Goal: Information Seeking & Learning: Find specific fact

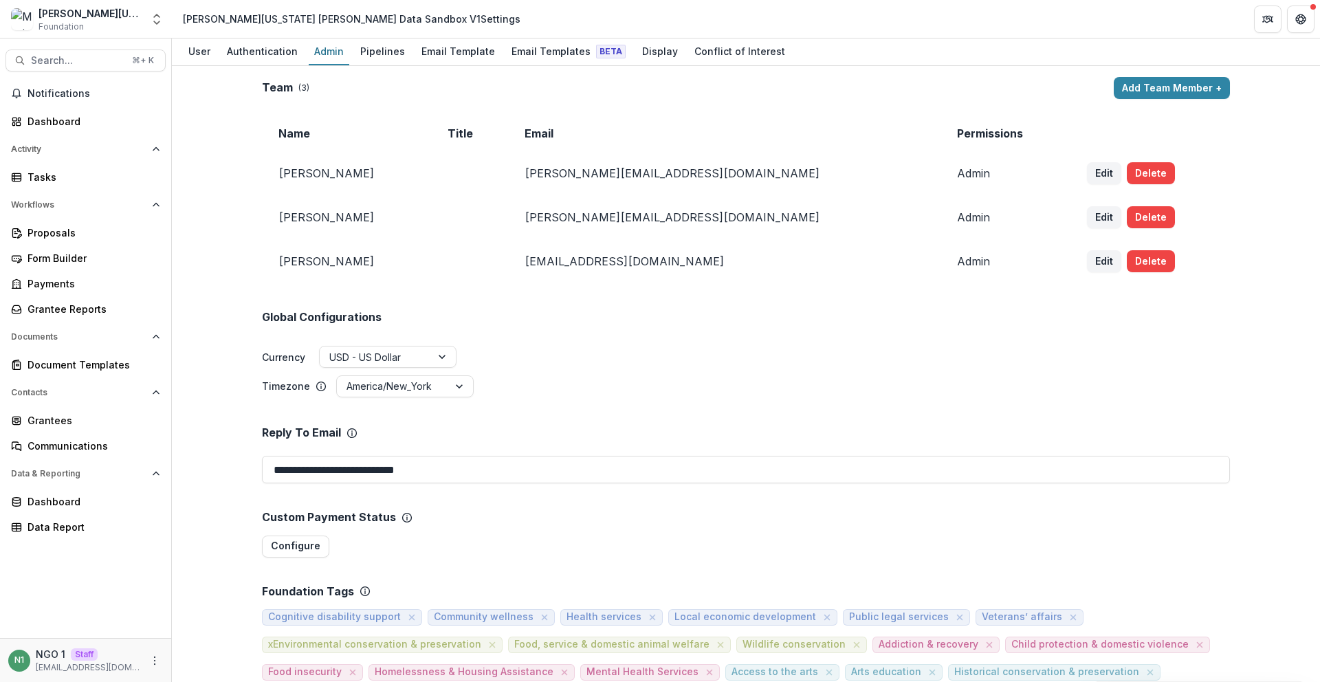
scroll to position [689, 0]
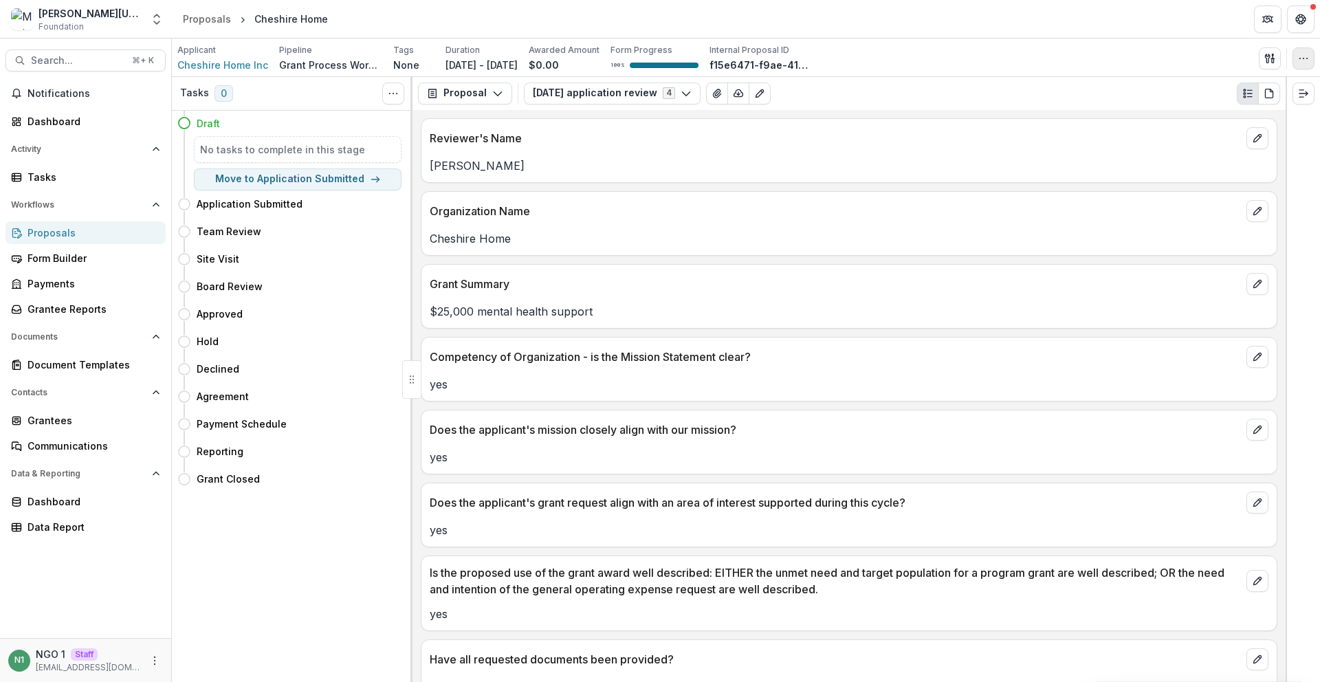
click at [1299, 60] on icon "button" at bounding box center [1303, 58] width 11 height 11
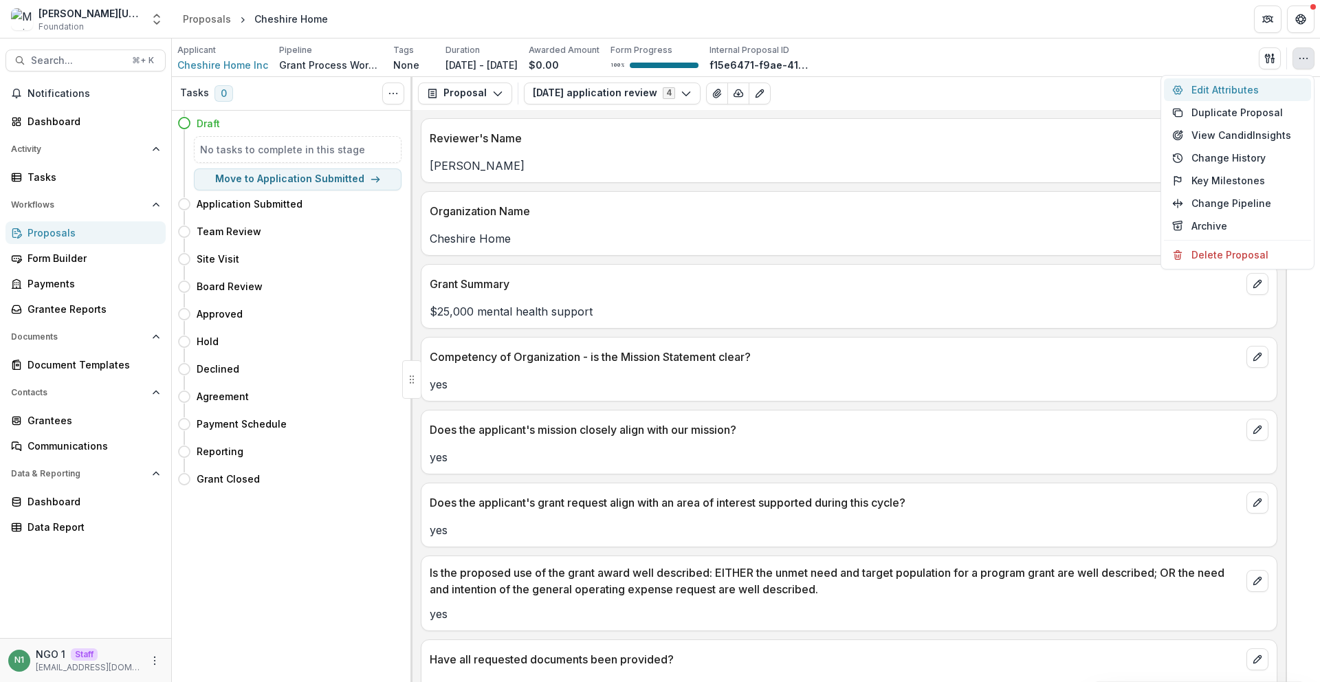
click at [1274, 84] on button "Edit Attributes" at bounding box center [1237, 89] width 147 height 23
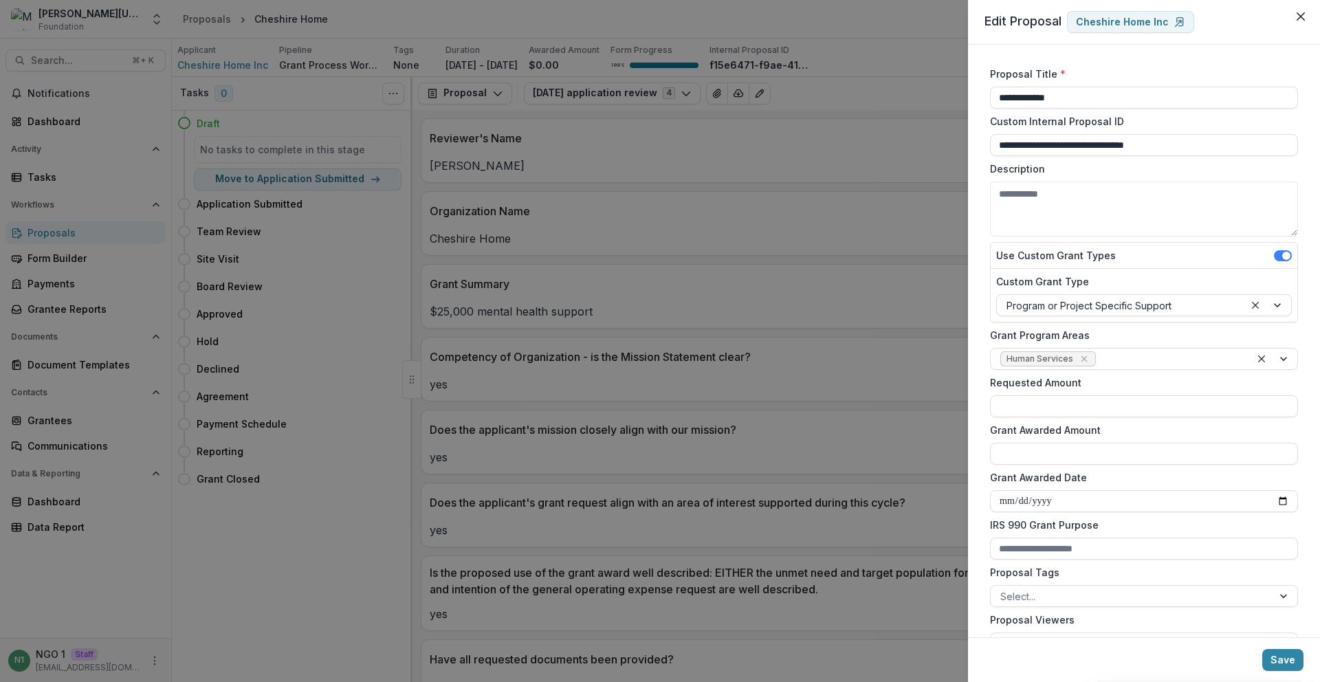
click at [707, 207] on div "**********" at bounding box center [660, 341] width 1320 height 682
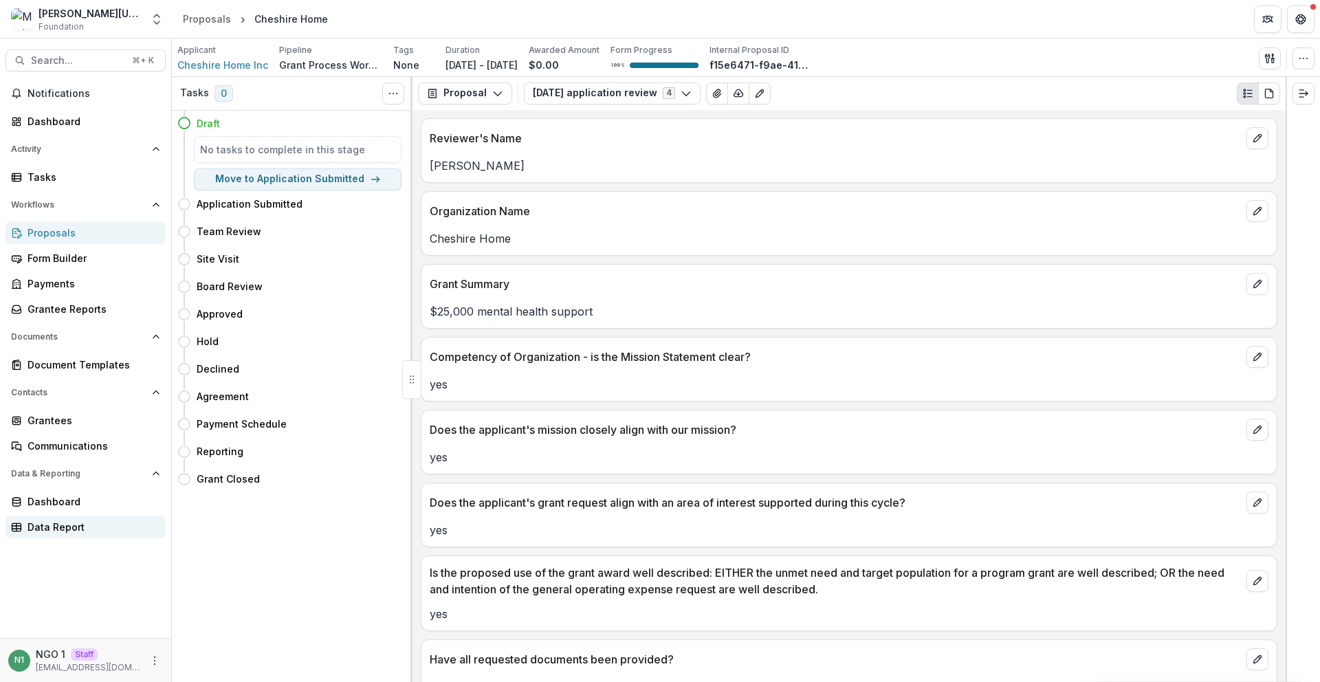
click at [98, 536] on link "Data Report" at bounding box center [85, 527] width 160 height 23
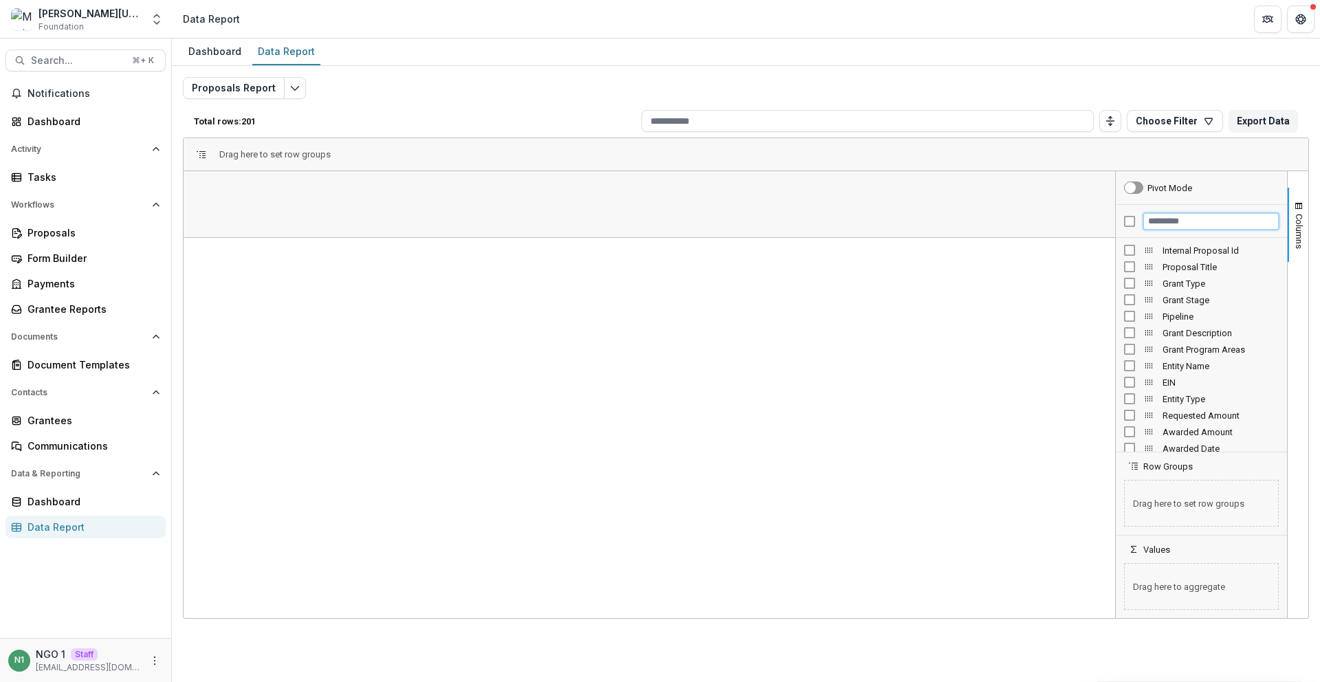
click at [1176, 223] on input "Filter Columns Input" at bounding box center [1210, 221] width 135 height 16
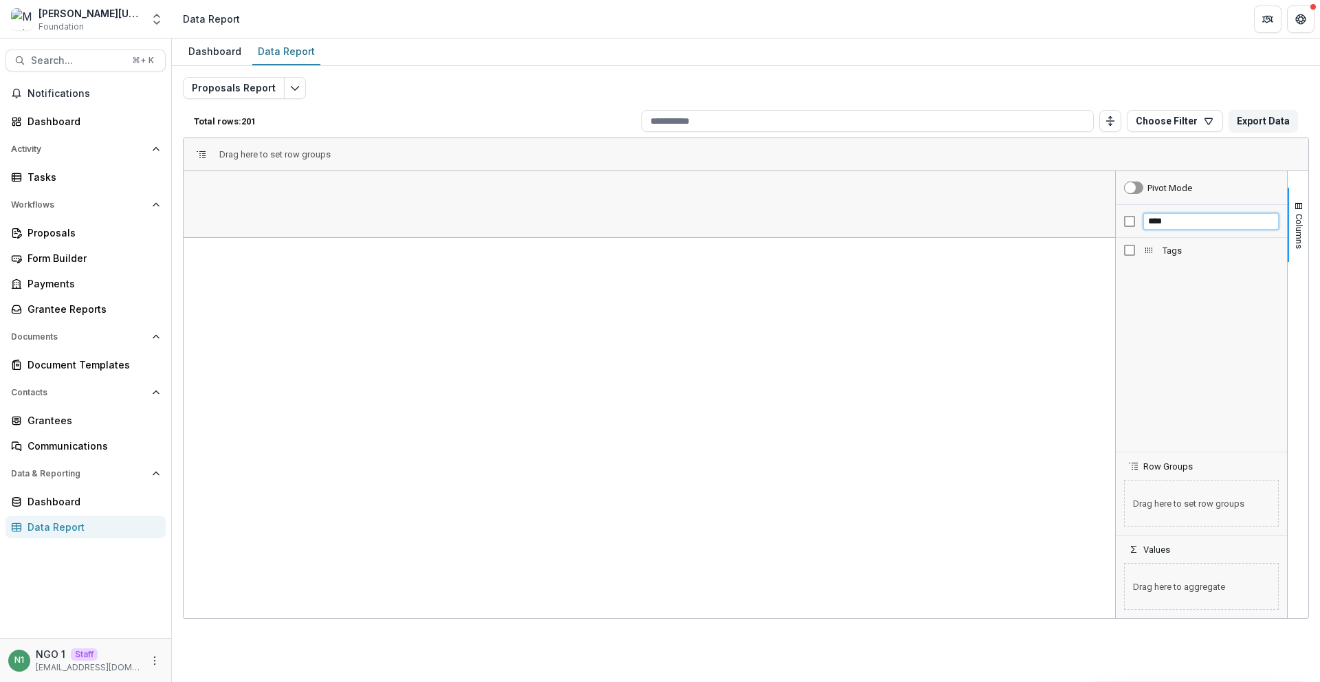
type input "****"
click at [267, 193] on div "Tags" at bounding box center [247, 188] width 102 height 26
click at [267, 193] on div "Tags 1" at bounding box center [247, 188] width 102 height 26
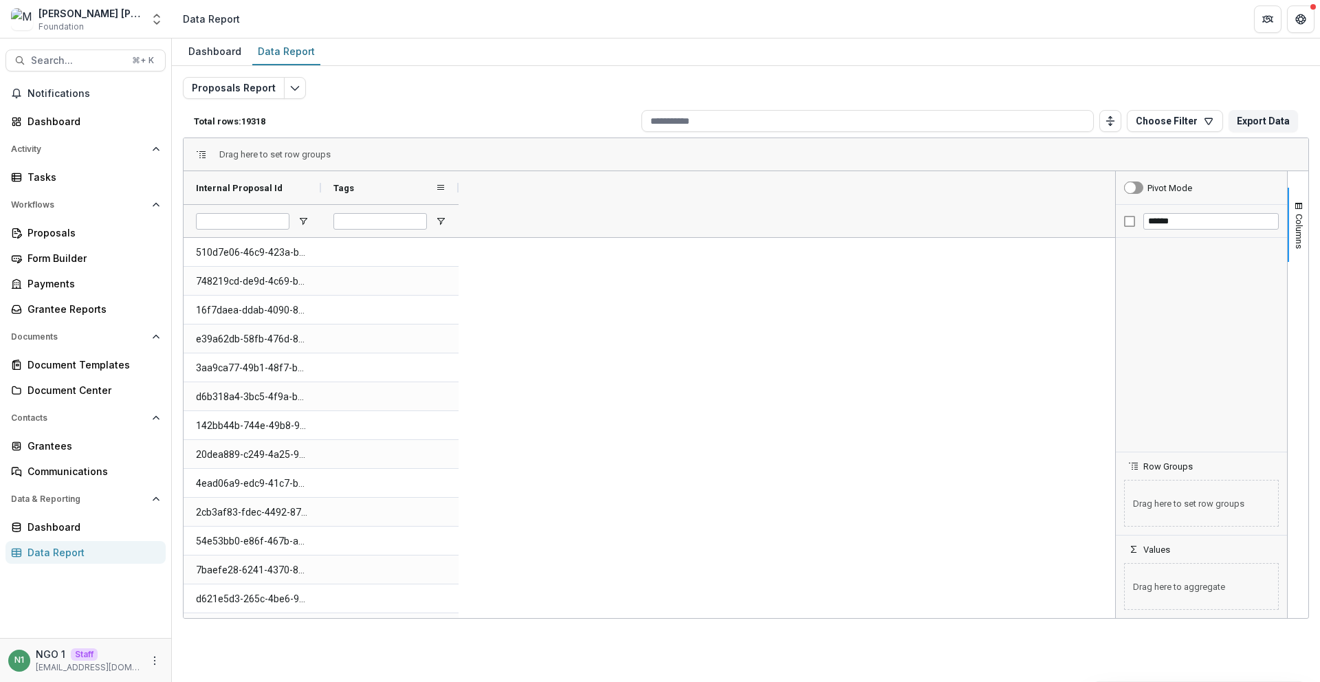
click at [364, 191] on div "Tags" at bounding box center [384, 188] width 102 height 26
click at [0, 0] on span at bounding box center [0, 0] width 0 height 0
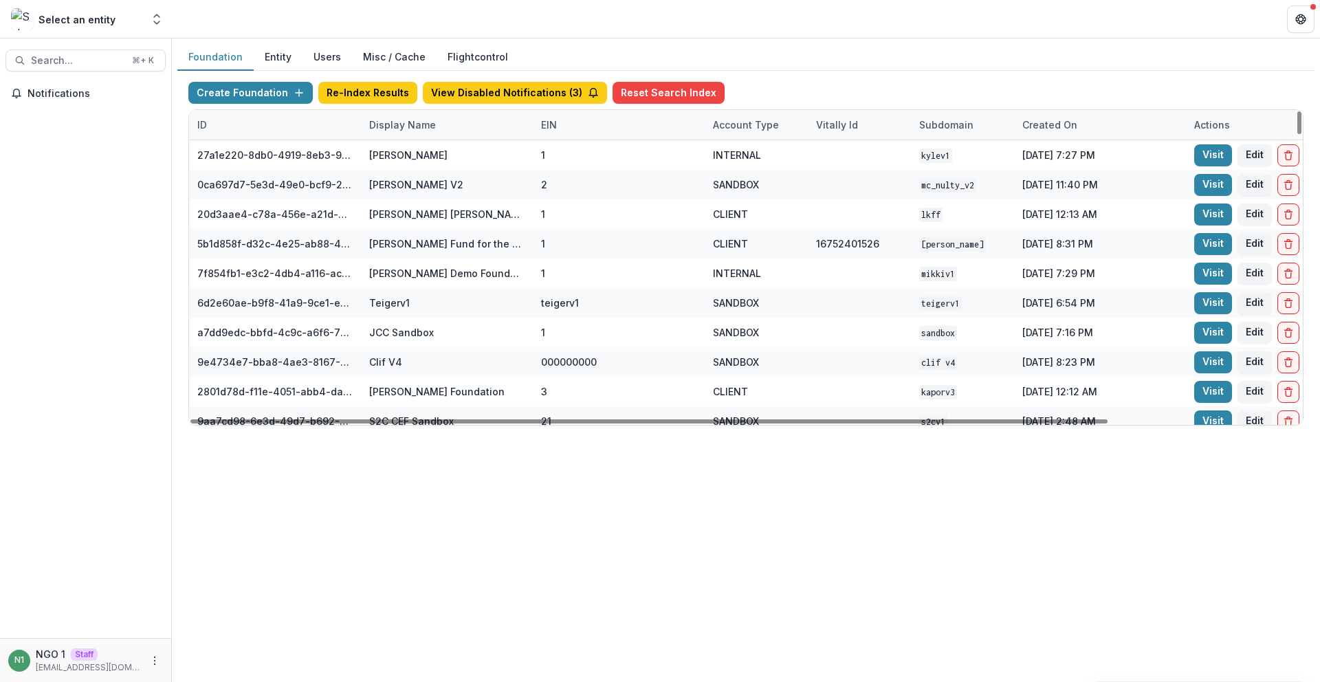
click at [424, 127] on div "Display Name" at bounding box center [402, 125] width 83 height 14
click at [425, 145] on input at bounding box center [446, 156] width 165 height 22
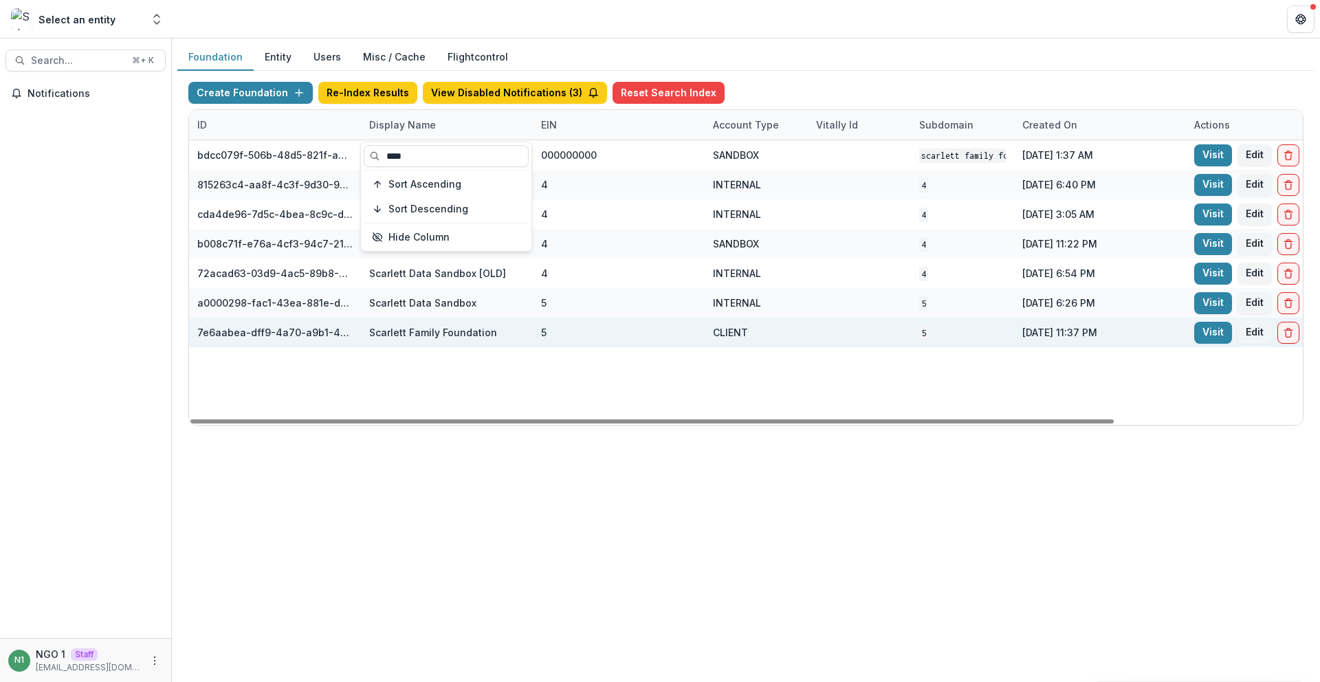
type input "****"
click at [542, 331] on div "5" at bounding box center [543, 332] width 5 height 14
click at [1205, 333] on link "Visit" at bounding box center [1213, 333] width 38 height 22
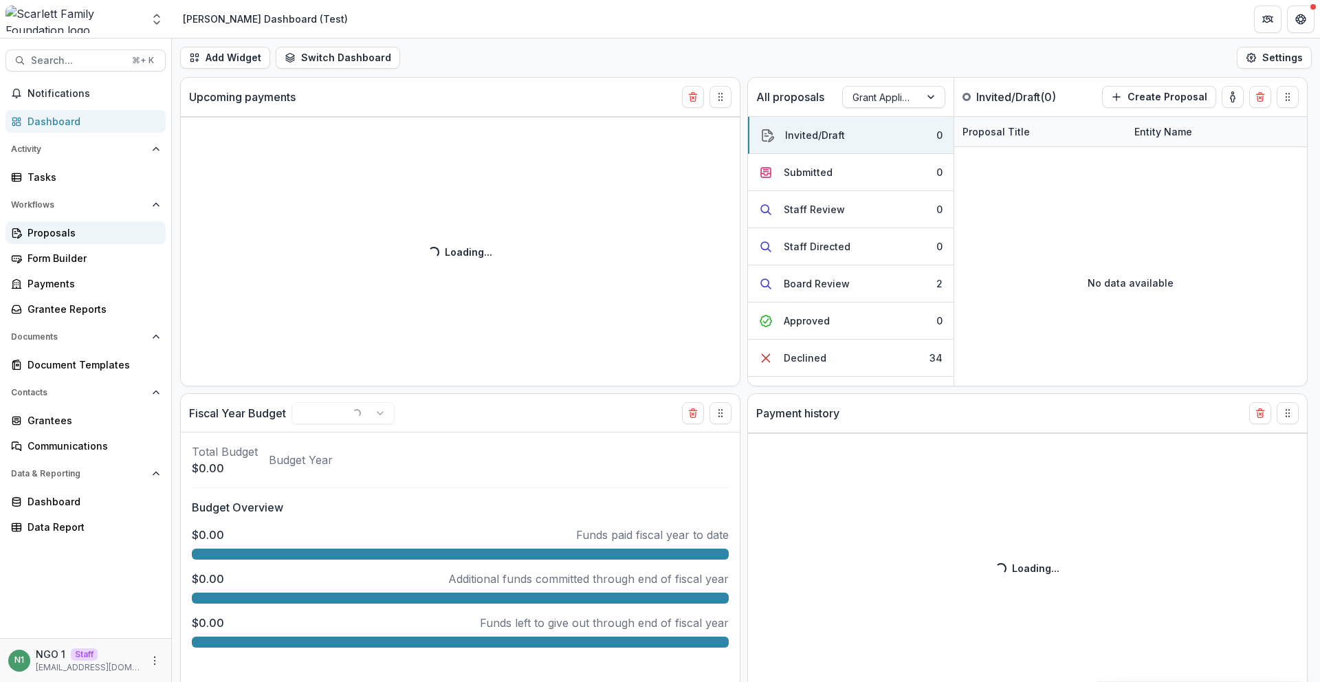
select select "**********"
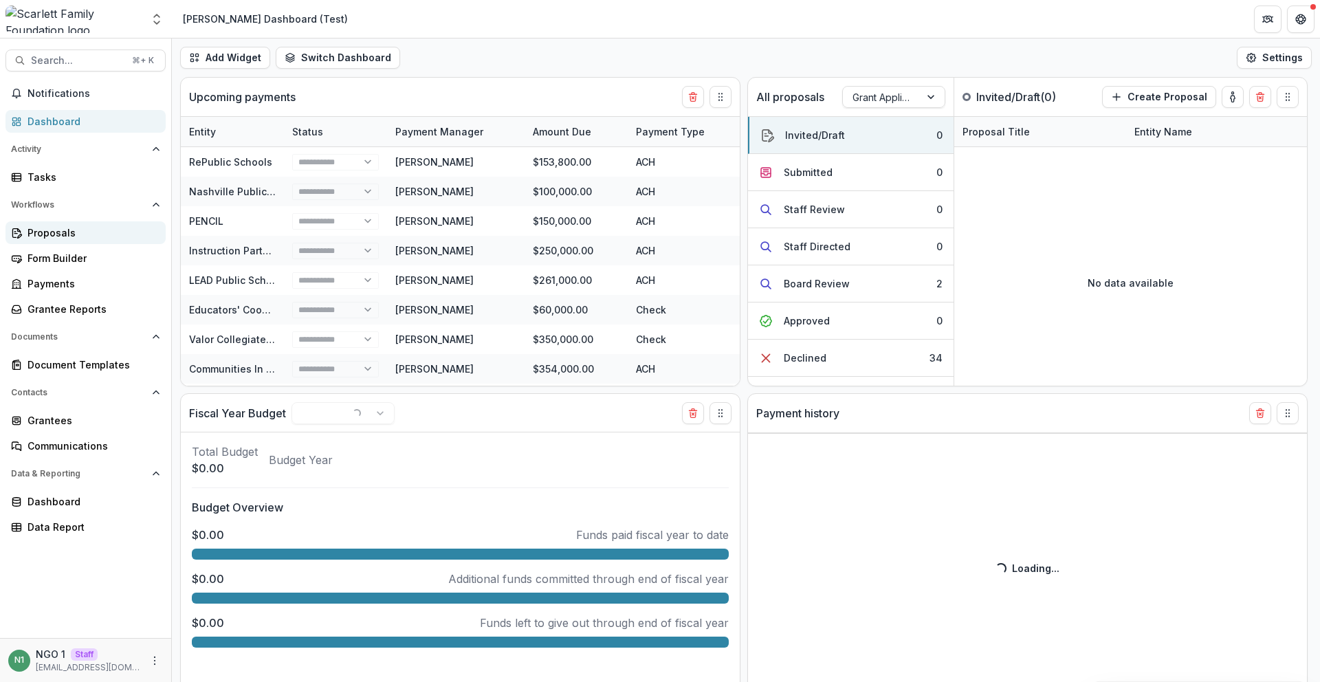
click at [68, 224] on link "Proposals" at bounding box center [85, 232] width 160 height 23
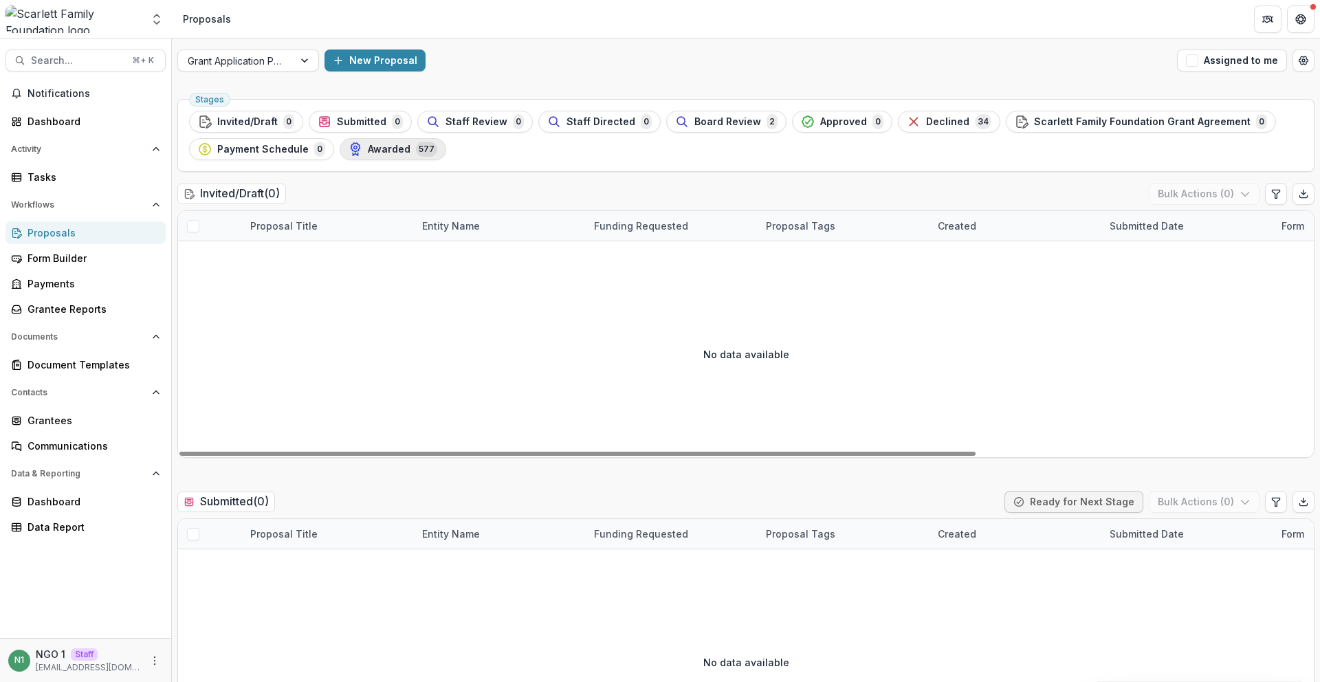
click at [407, 146] on div "Awarded 577" at bounding box center [393, 149] width 89 height 15
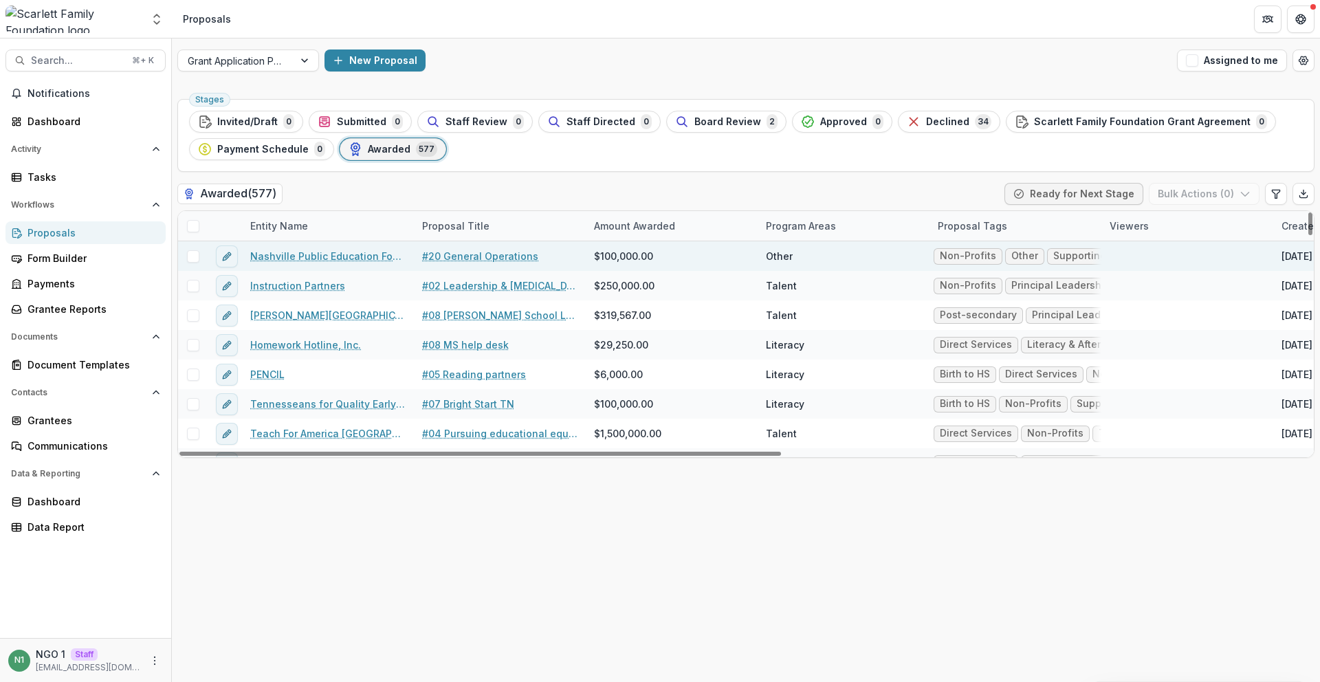
click at [314, 250] on link "Nashville Public Education Foundation (NPEF)" at bounding box center [327, 256] width 155 height 14
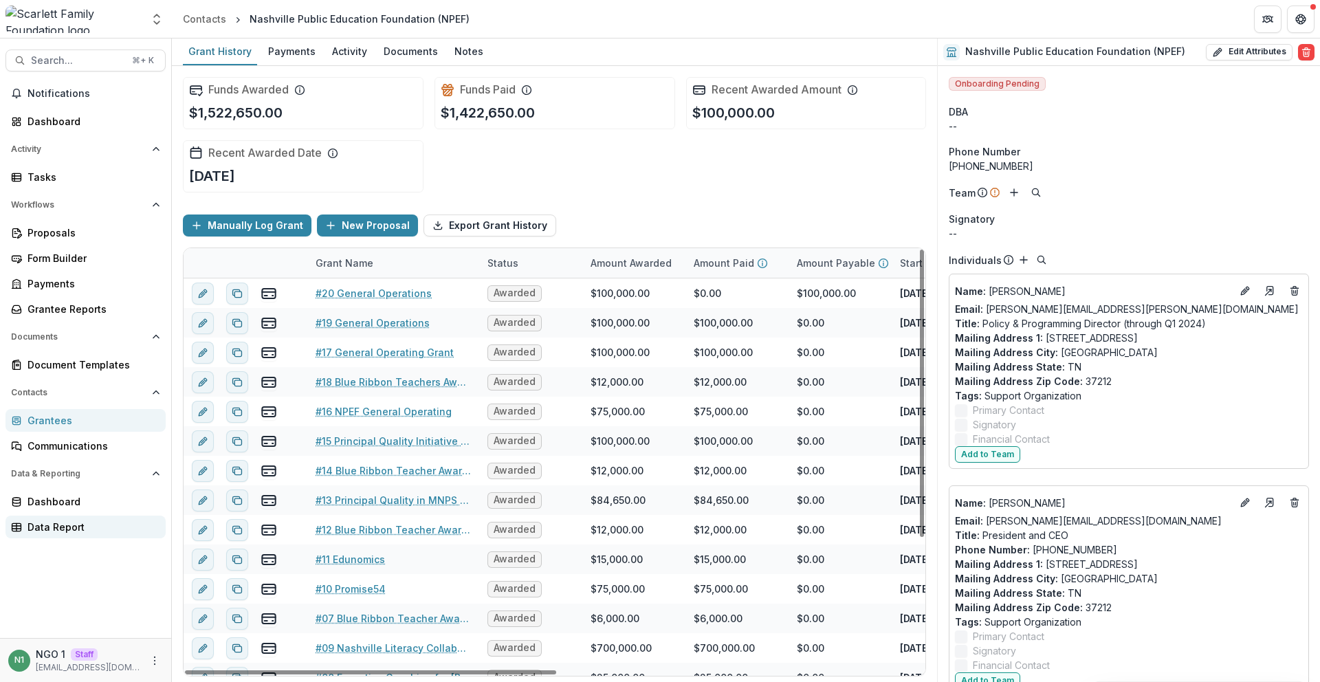
click at [82, 524] on div "Data Report" at bounding box center [90, 527] width 127 height 14
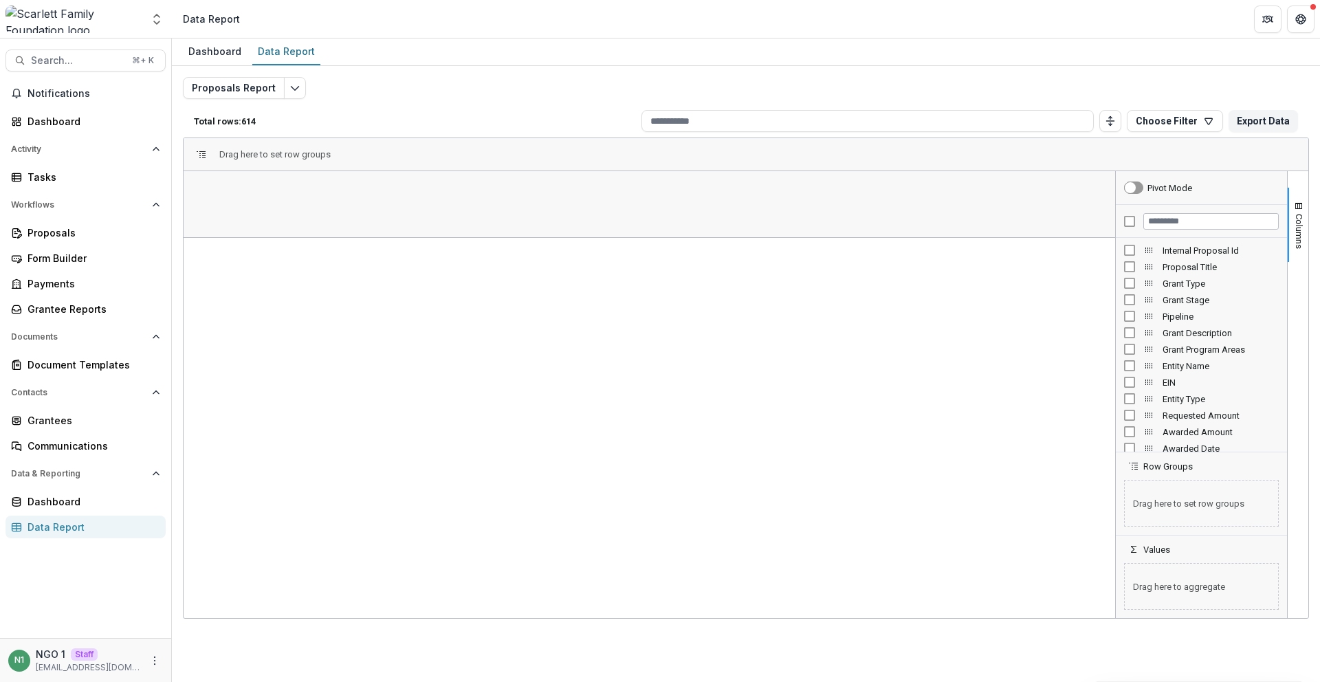
drag, startPoint x: 1128, startPoint y: 242, endPoint x: 1147, endPoint y: 241, distance: 18.6
click at [1128, 243] on div "Internal Proposal Id" at bounding box center [1201, 250] width 155 height 16
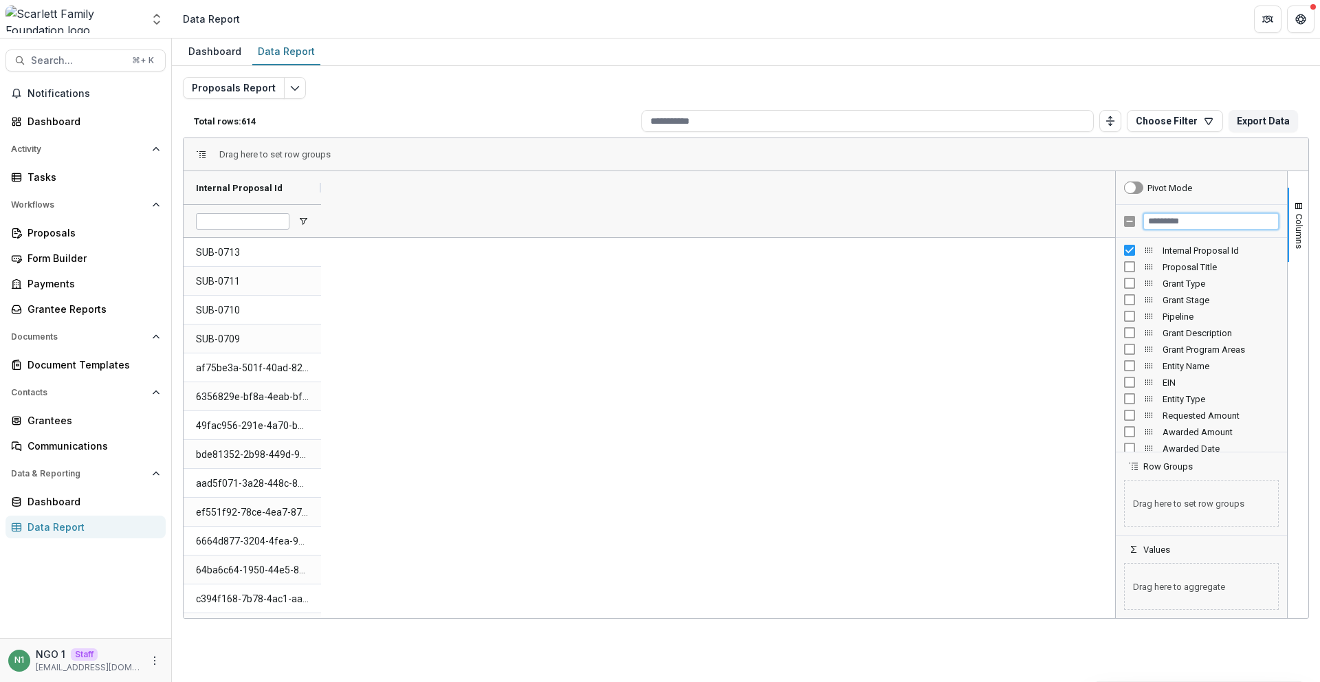
click at [1177, 214] on input "Filter Columns Input" at bounding box center [1210, 221] width 135 height 16
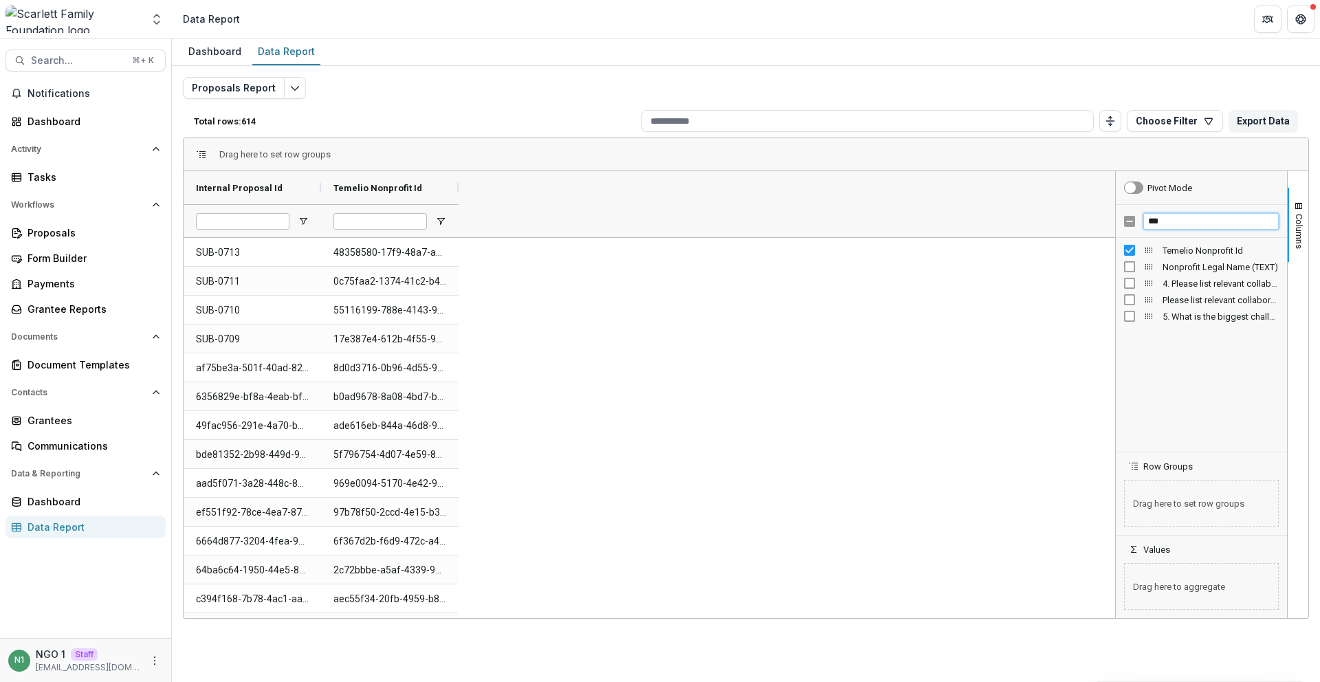
click at [1184, 221] on input "***" at bounding box center [1210, 221] width 135 height 16
type input "****"
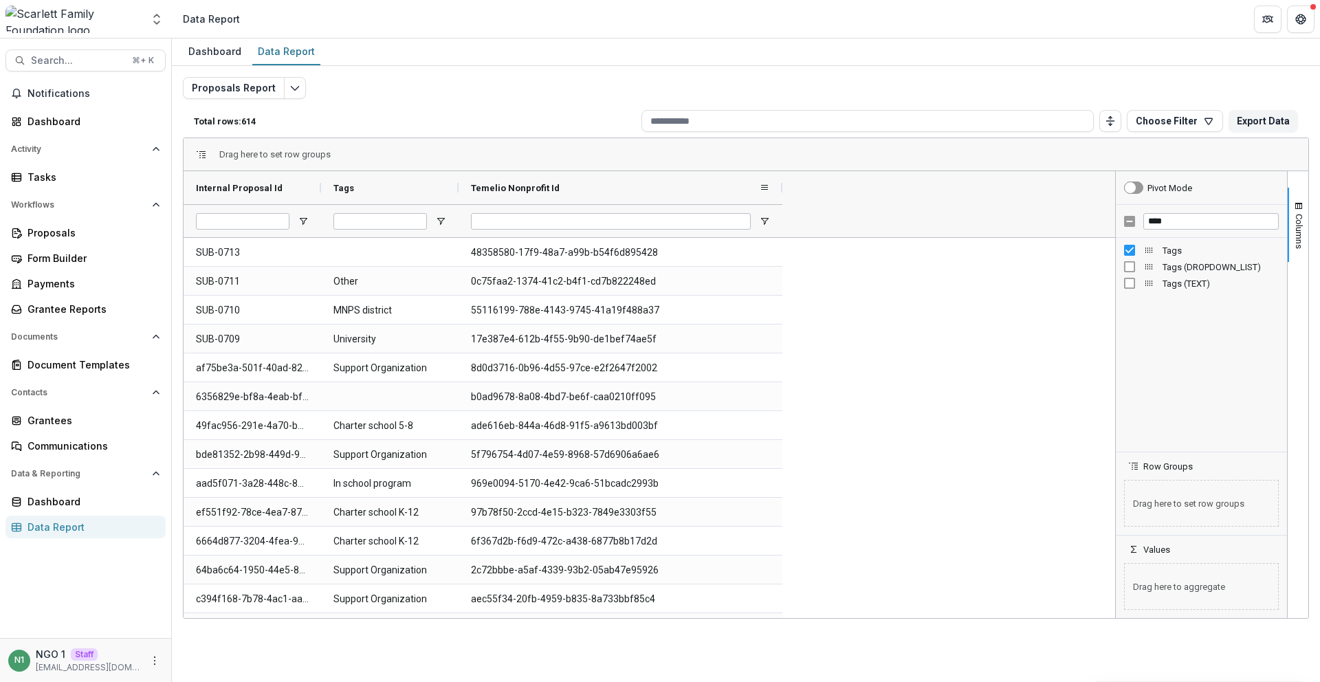
drag, startPoint x: 780, startPoint y: 196, endPoint x: 837, endPoint y: 201, distance: 57.3
click at [785, 201] on div at bounding box center [782, 187] width 5 height 33
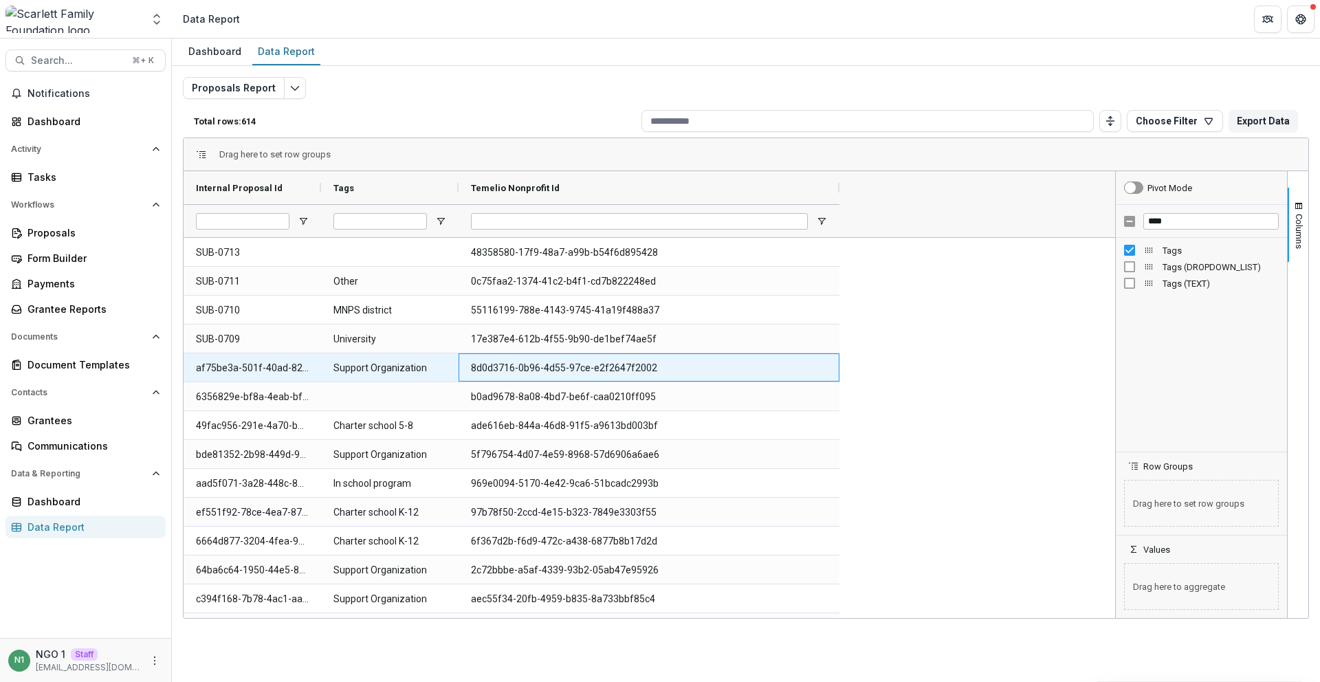
click at [534, 364] on Id-682 "8d0d3716-0b96-4d55-97ce-e2f2647f2002" at bounding box center [649, 368] width 356 height 28
click at [535, 362] on Id-682 "8d0d3716-0b96-4d55-97ce-e2f2647f2002" at bounding box center [649, 368] width 356 height 28
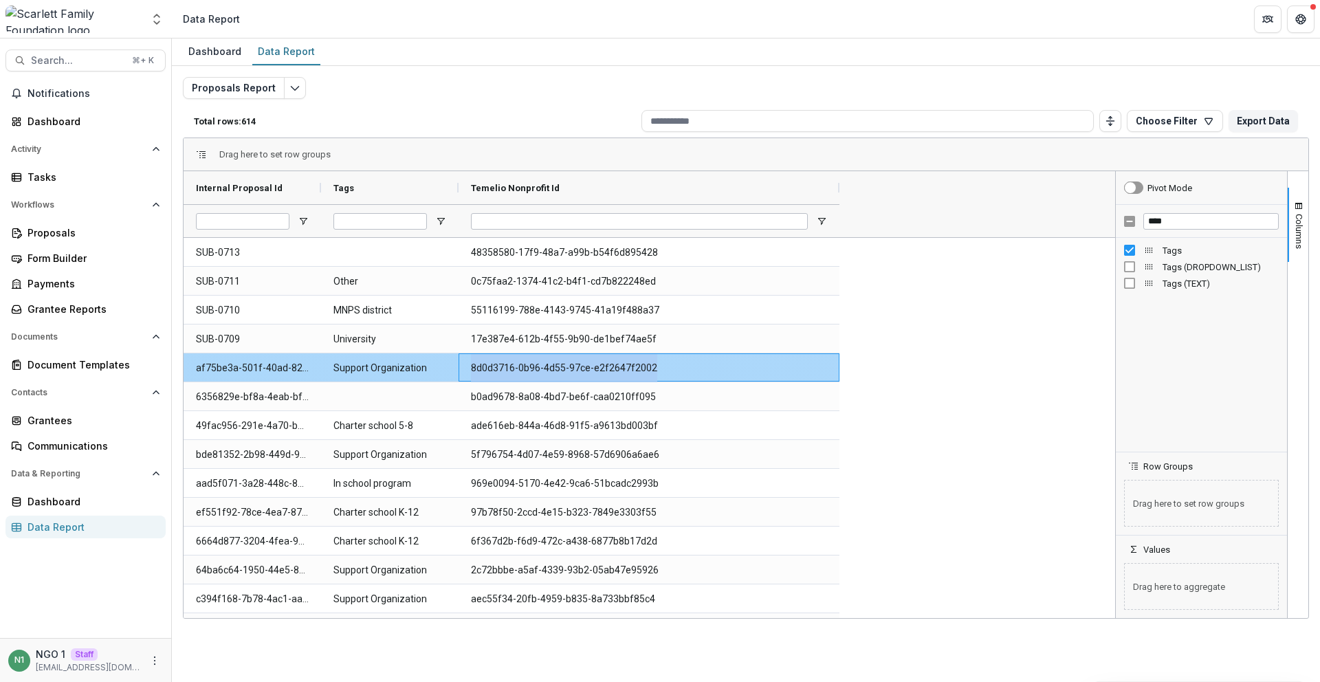
click at [535, 362] on Id-682 "8d0d3716-0b96-4d55-97ce-e2f2647f2002" at bounding box center [649, 368] width 356 height 28
copy Id-682 "8d0d3716-0b96-4d55-97ce-e2f2647f2002"
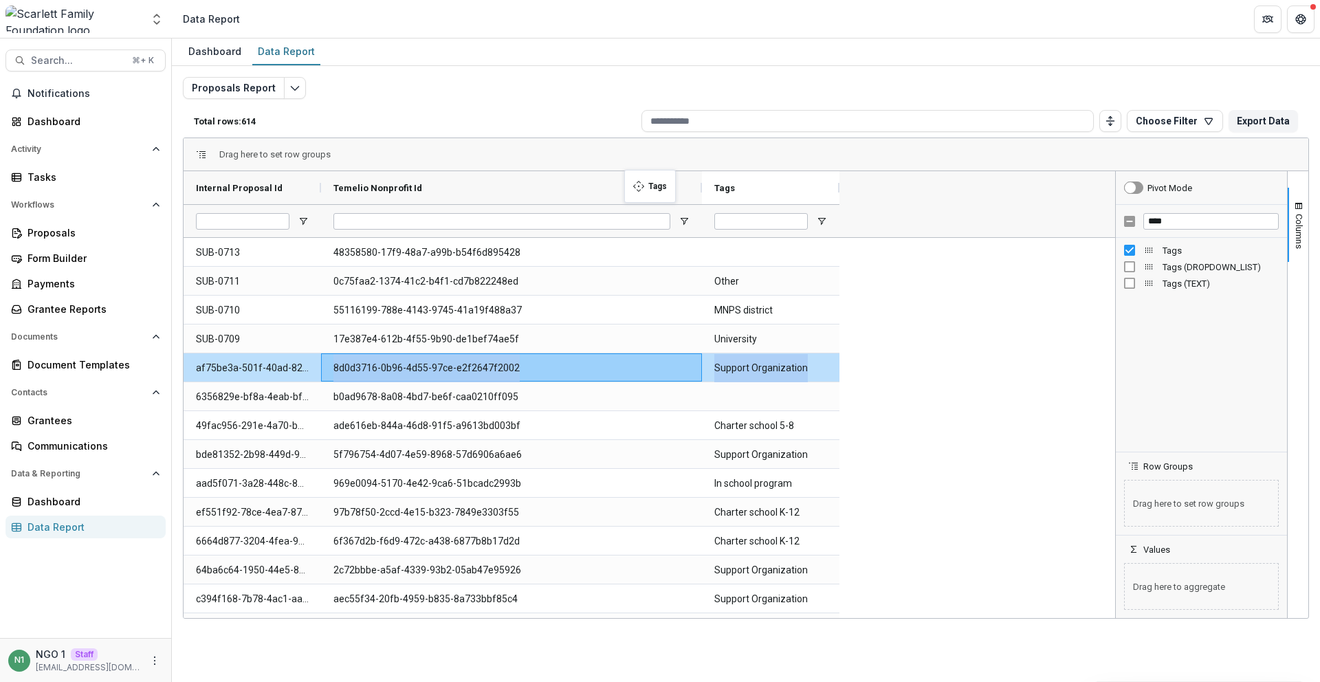
drag, startPoint x: 360, startPoint y: 178, endPoint x: 642, endPoint y: 189, distance: 282.7
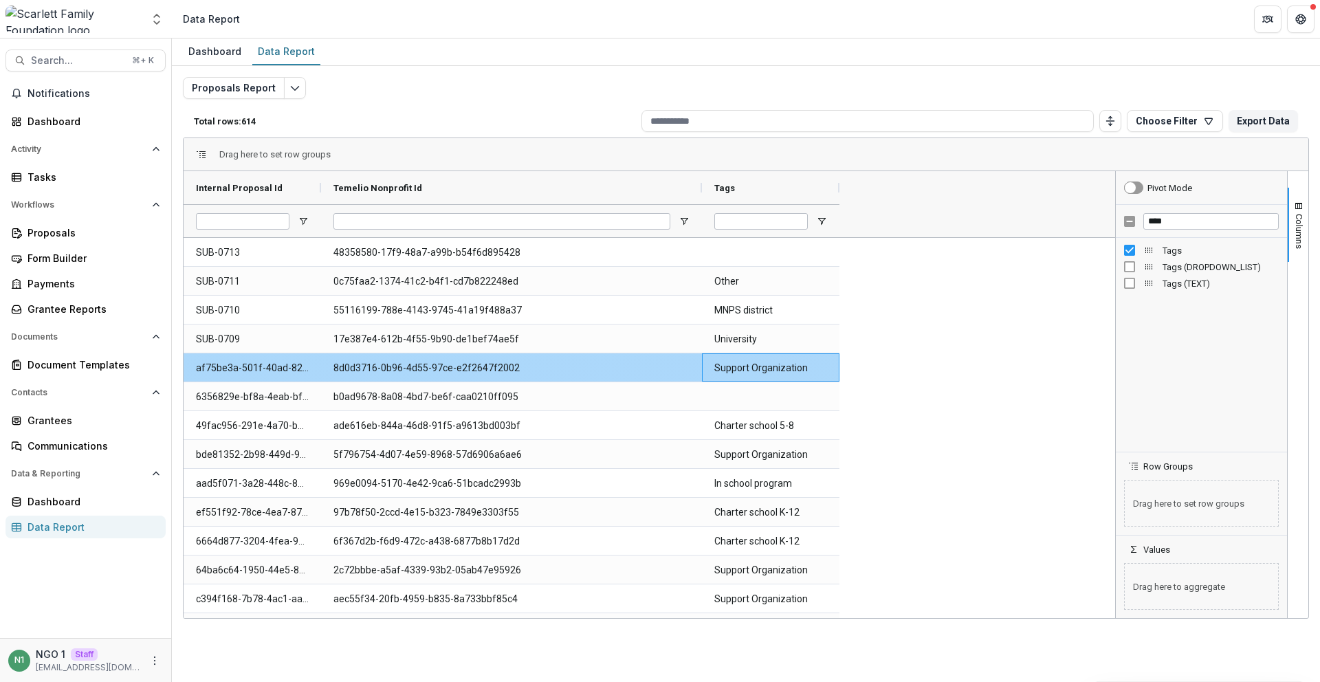
click at [743, 367] on Tags-706 "Support Organization" at bounding box center [770, 368] width 113 height 28
click at [743, 366] on Tags-706 "Support Organization" at bounding box center [770, 368] width 113 height 28
click at [718, 364] on Tags-706 "Support Organization" at bounding box center [770, 368] width 113 height 28
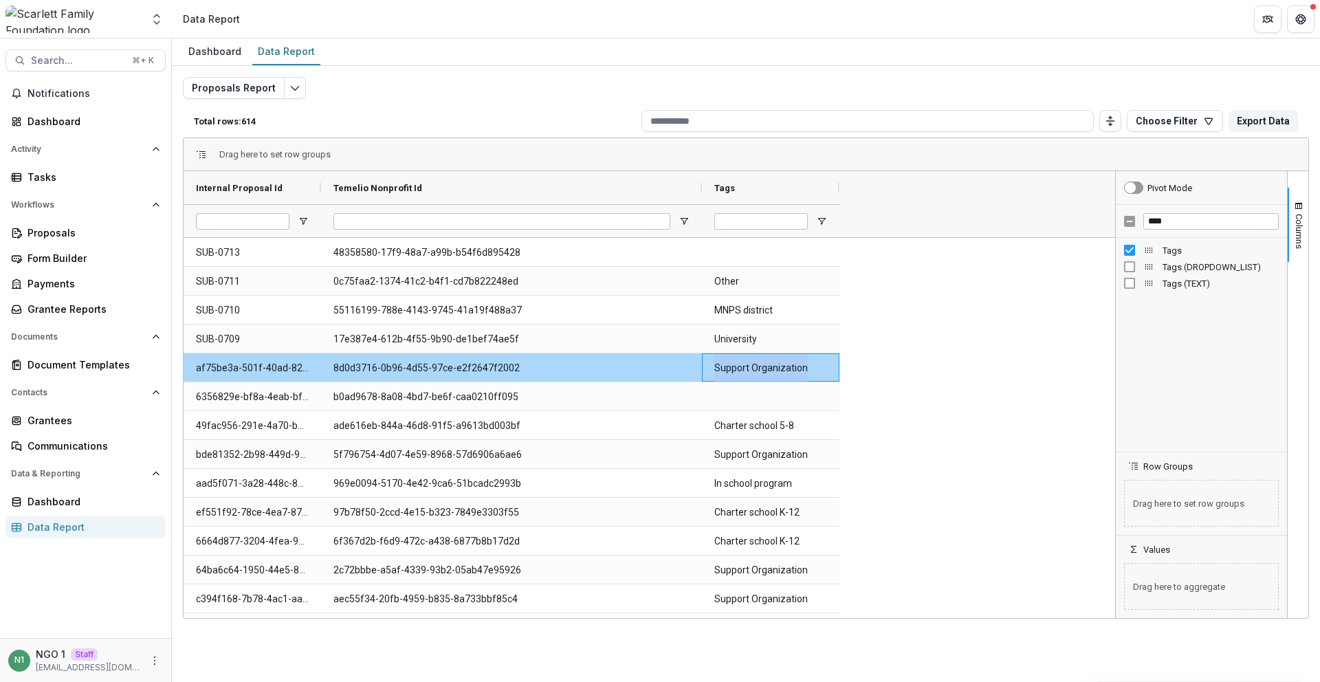
click at [718, 364] on Tags-706 "Support Organization" at bounding box center [770, 368] width 113 height 28
click at [446, 363] on Id-682 "8d0d3716-0b96-4d55-97ce-e2f2647f2002" at bounding box center [511, 368] width 356 height 28
copy Id-682 "8d0d3716-0b96-4d55-97ce-e2f2647f2002"
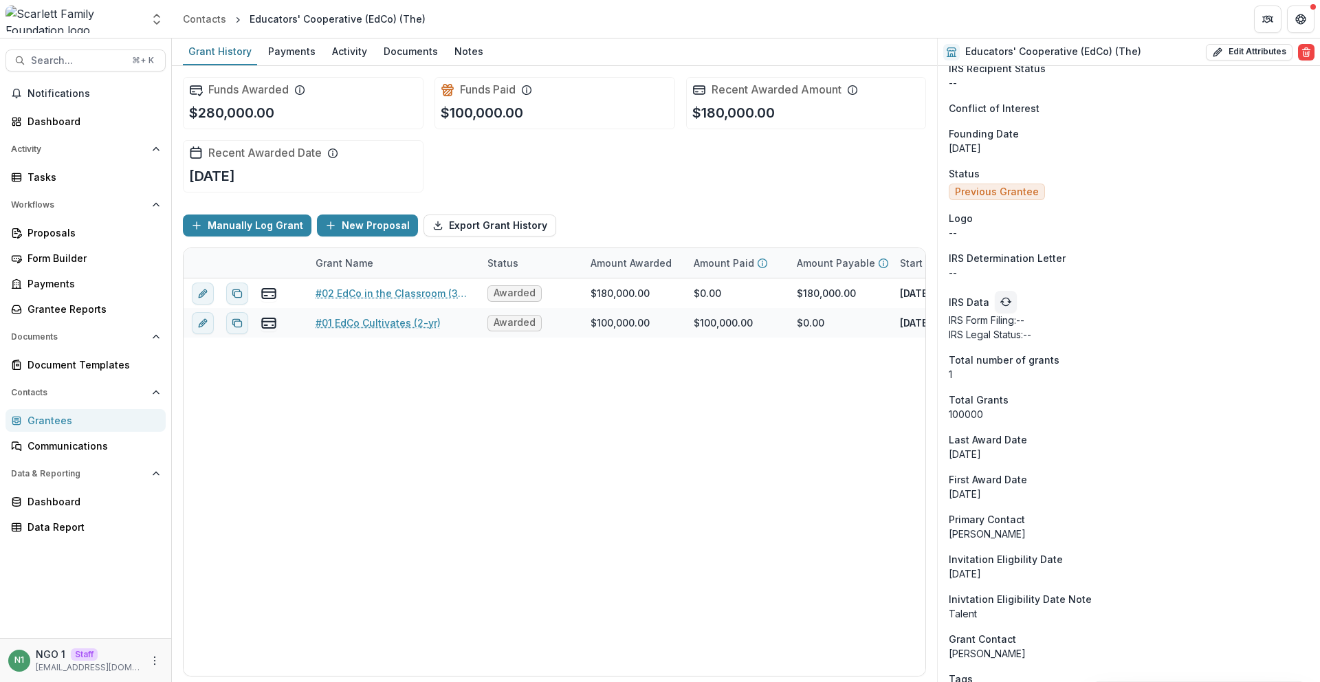
scroll to position [1575, 0]
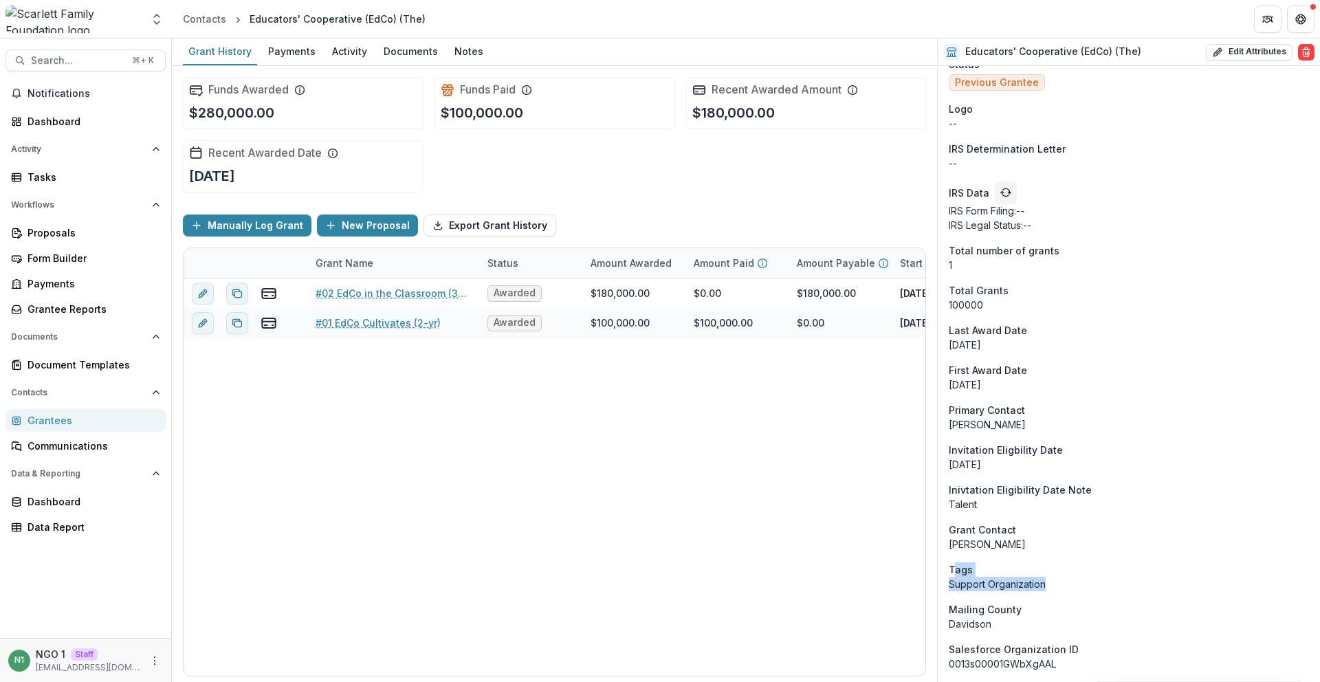
drag, startPoint x: 952, startPoint y: 570, endPoint x: 1065, endPoint y: 574, distance: 113.5
click at [1076, 588] on aside "Tags Support Organization" at bounding box center [1129, 576] width 360 height 29
click at [505, 198] on div "Funds Awarded $280,000.00 Funds Paid $100,000.00 Recent Awarded Amount $180,000…" at bounding box center [554, 134] width 743 height 137
click at [209, 18] on div "Contacts" at bounding box center [204, 19] width 43 height 14
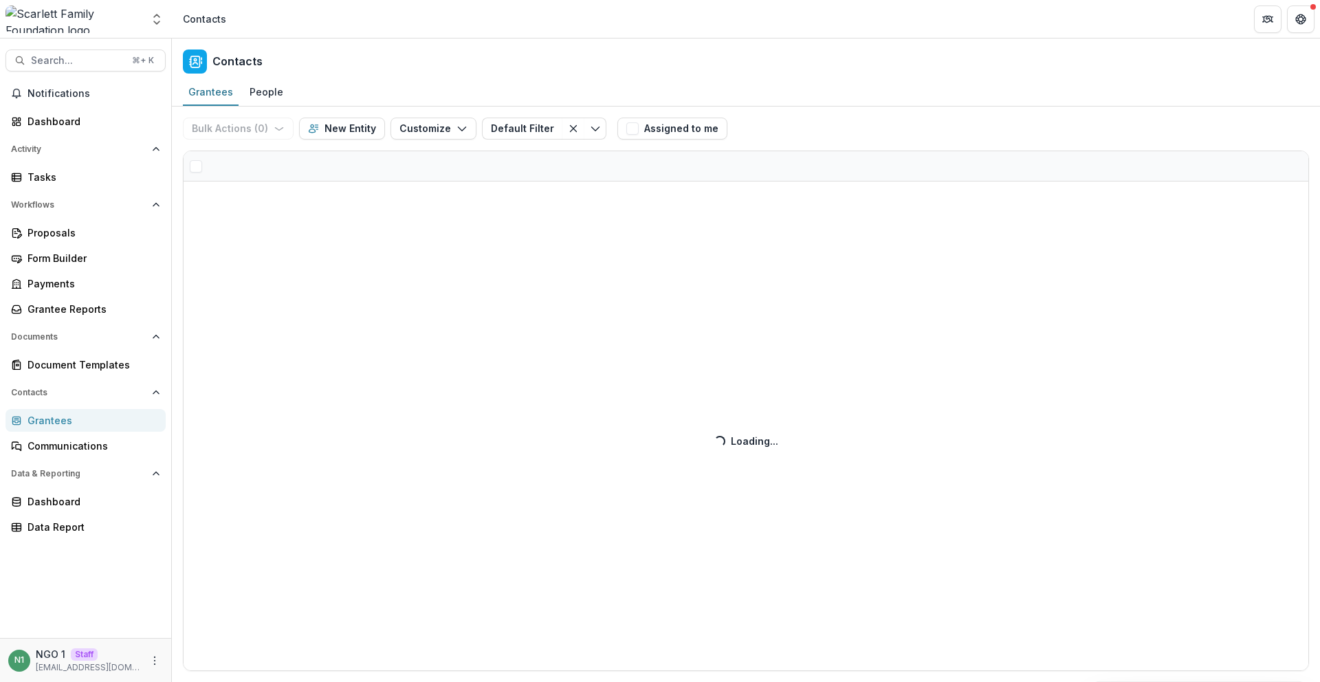
click at [425, 128] on div "Bulk Actions ( 0 ) Send Email Create Proposals Create Tasks New Entity Customiz…" at bounding box center [746, 394] width 1148 height 575
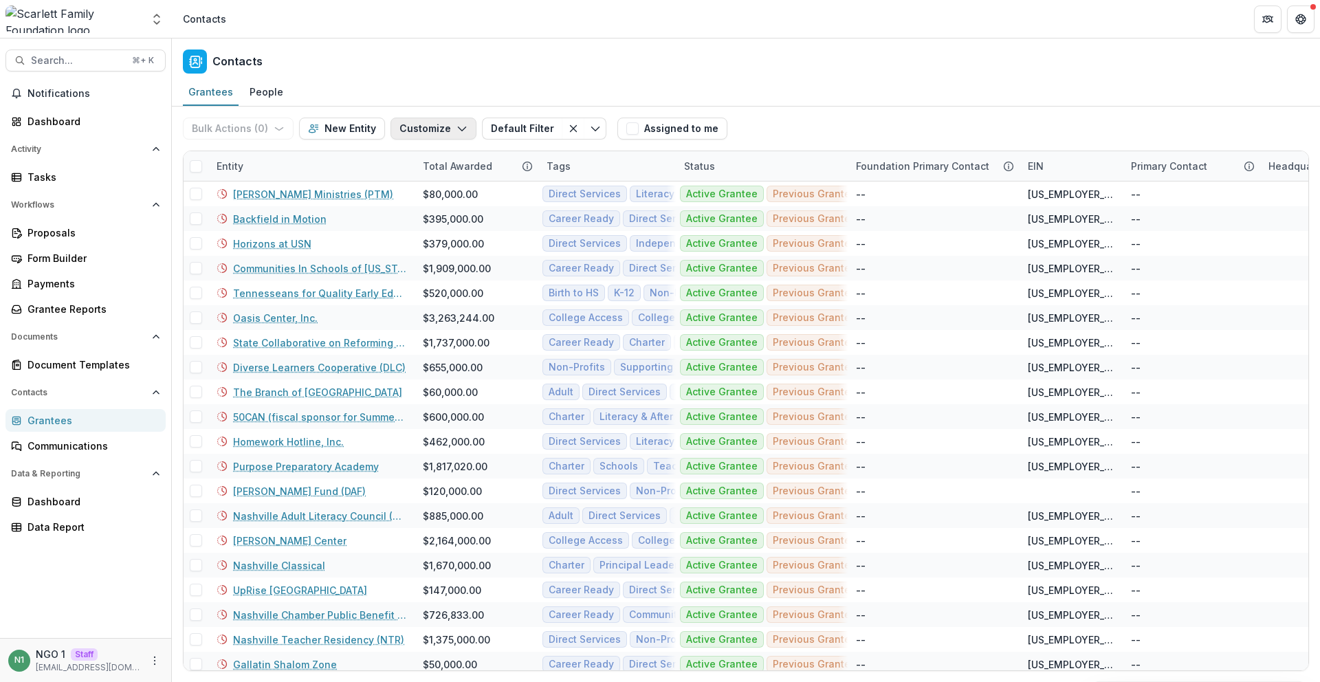
click at [427, 133] on button "Customize" at bounding box center [433, 129] width 86 height 22
click at [405, 186] on button "Manage Custom Fields" at bounding box center [391, 182] width 151 height 23
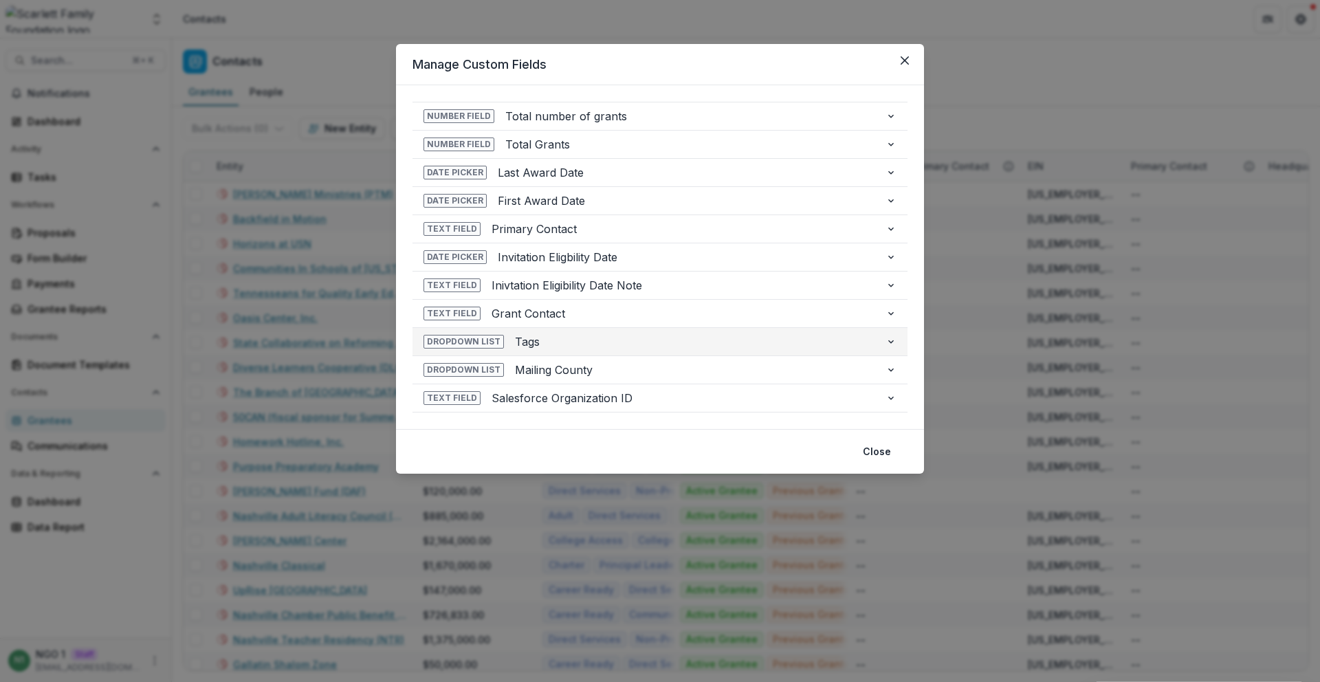
click at [527, 340] on span "Tags" at bounding box center [695, 341] width 360 height 16
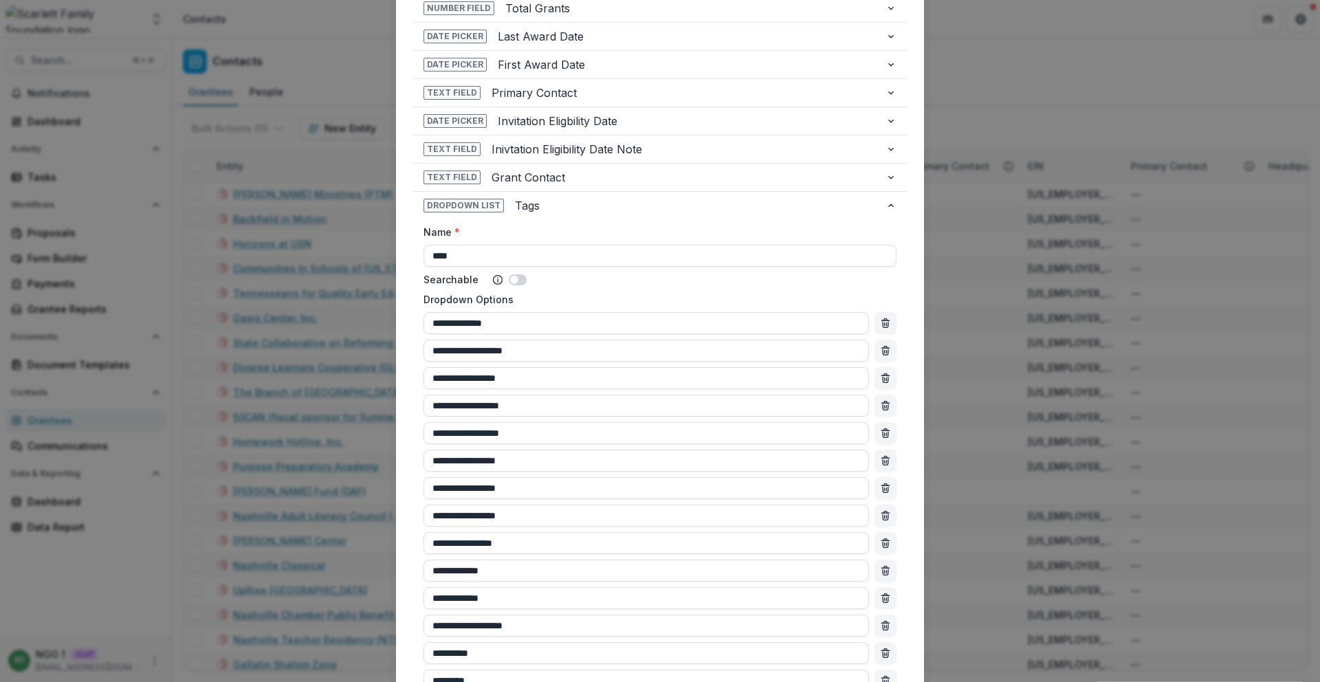
scroll to position [137, 0]
click at [342, 114] on div "**********" at bounding box center [660, 341] width 1320 height 682
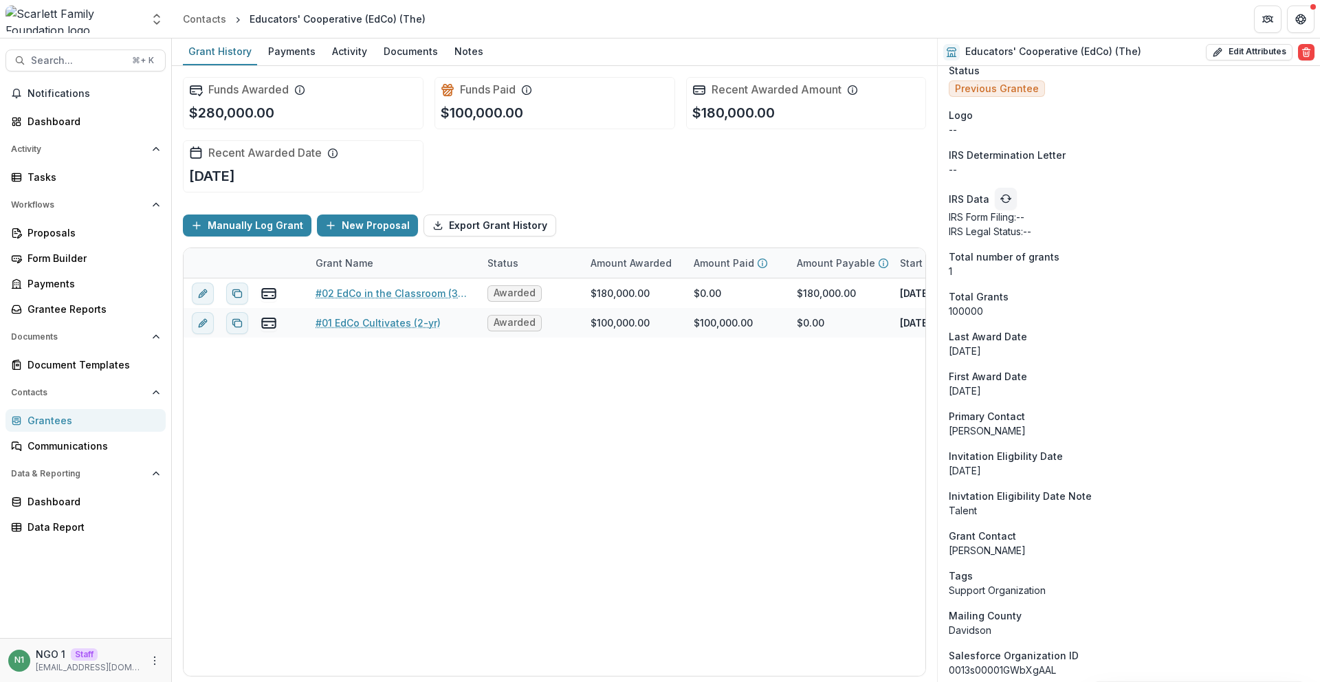
scroll to position [1575, 0]
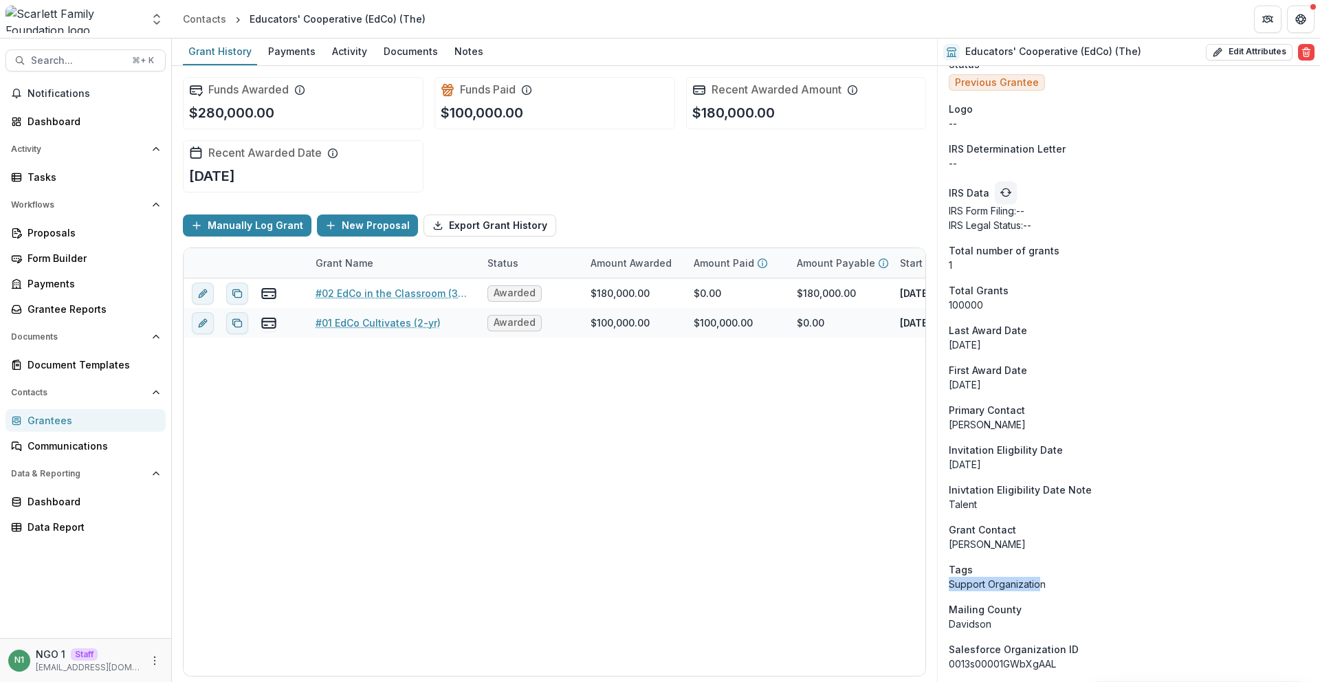
drag, startPoint x: 956, startPoint y: 584, endPoint x: 990, endPoint y: 580, distance: 33.9
click at [990, 579] on p "Support Organization" at bounding box center [1129, 584] width 360 height 14
click at [990, 580] on p "Support Organization" at bounding box center [1129, 584] width 360 height 14
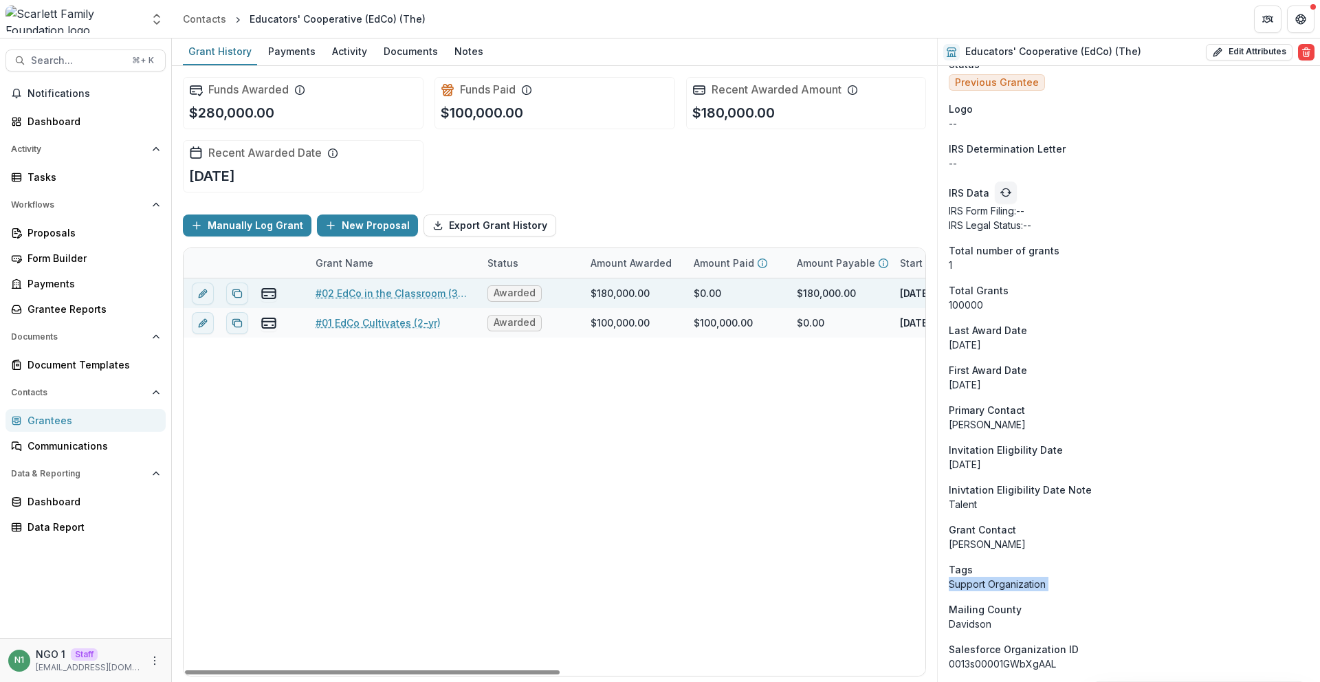
click at [439, 291] on link "#02 EdCo in the Classroom (3-yr)" at bounding box center [393, 293] width 155 height 14
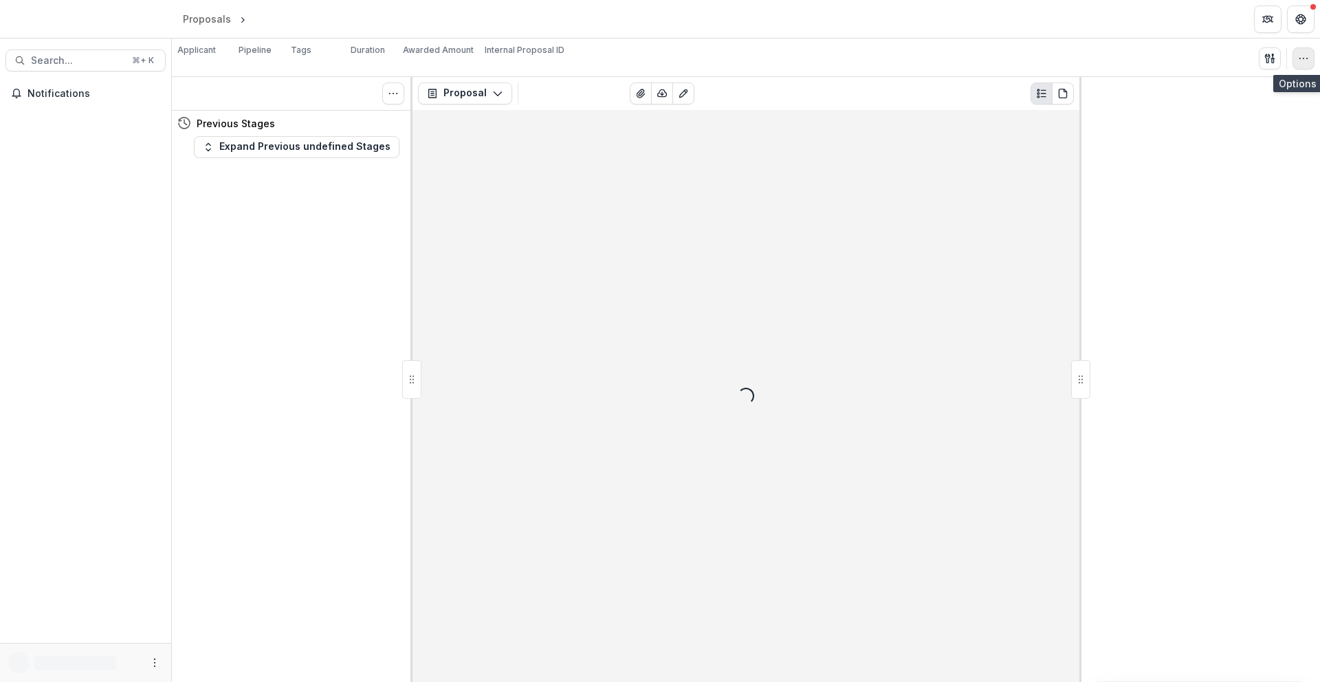
click at [1302, 62] on icon "button" at bounding box center [1303, 58] width 11 height 11
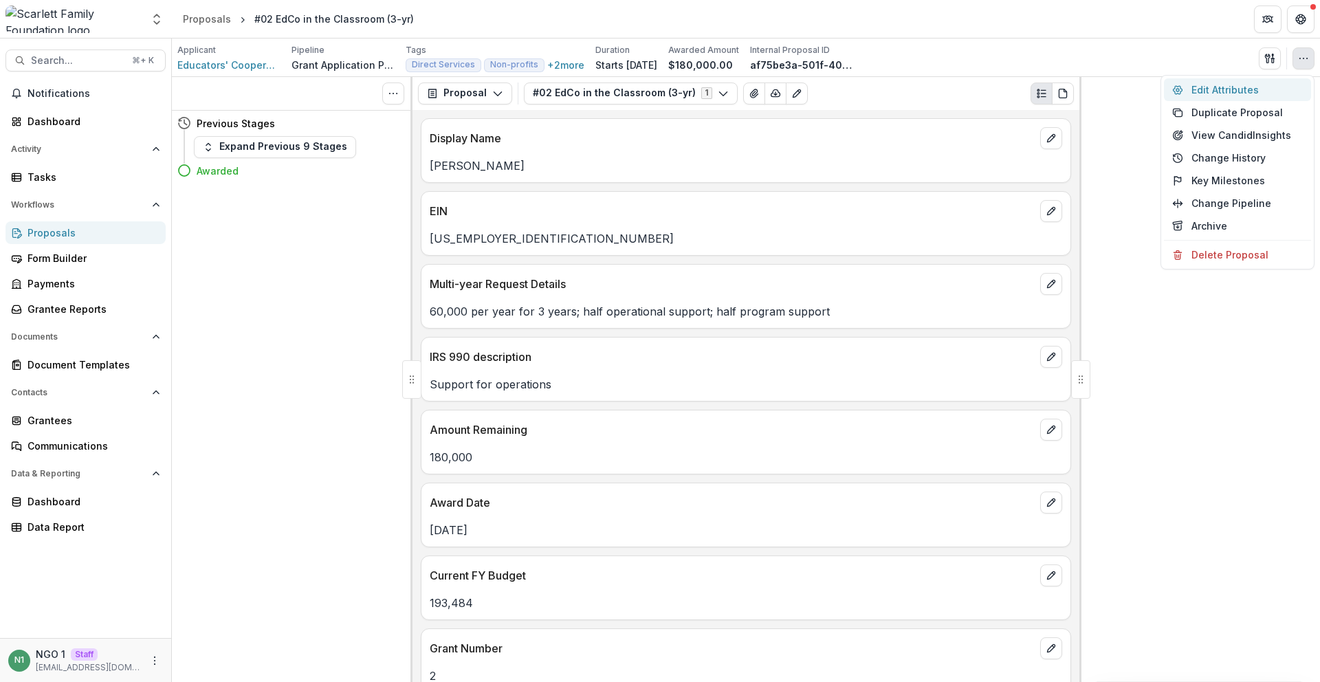
click at [1249, 91] on button "Edit Attributes" at bounding box center [1237, 89] width 147 height 23
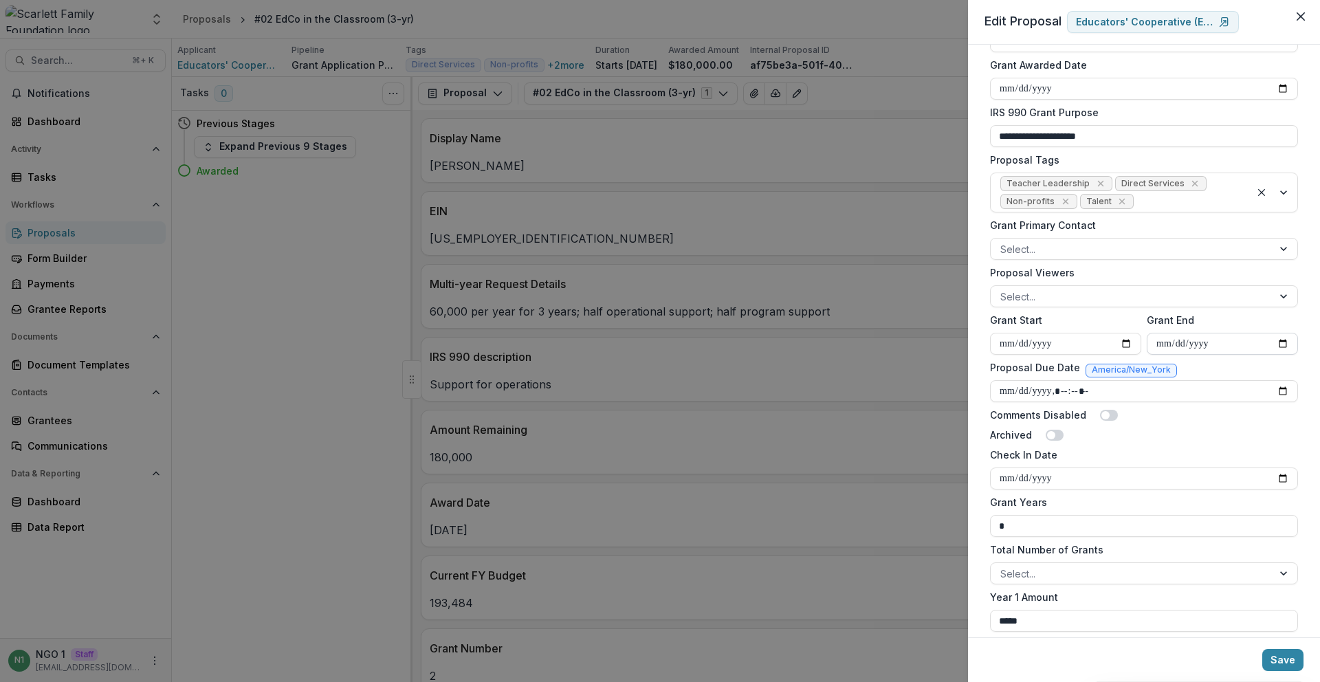
scroll to position [391, 0]
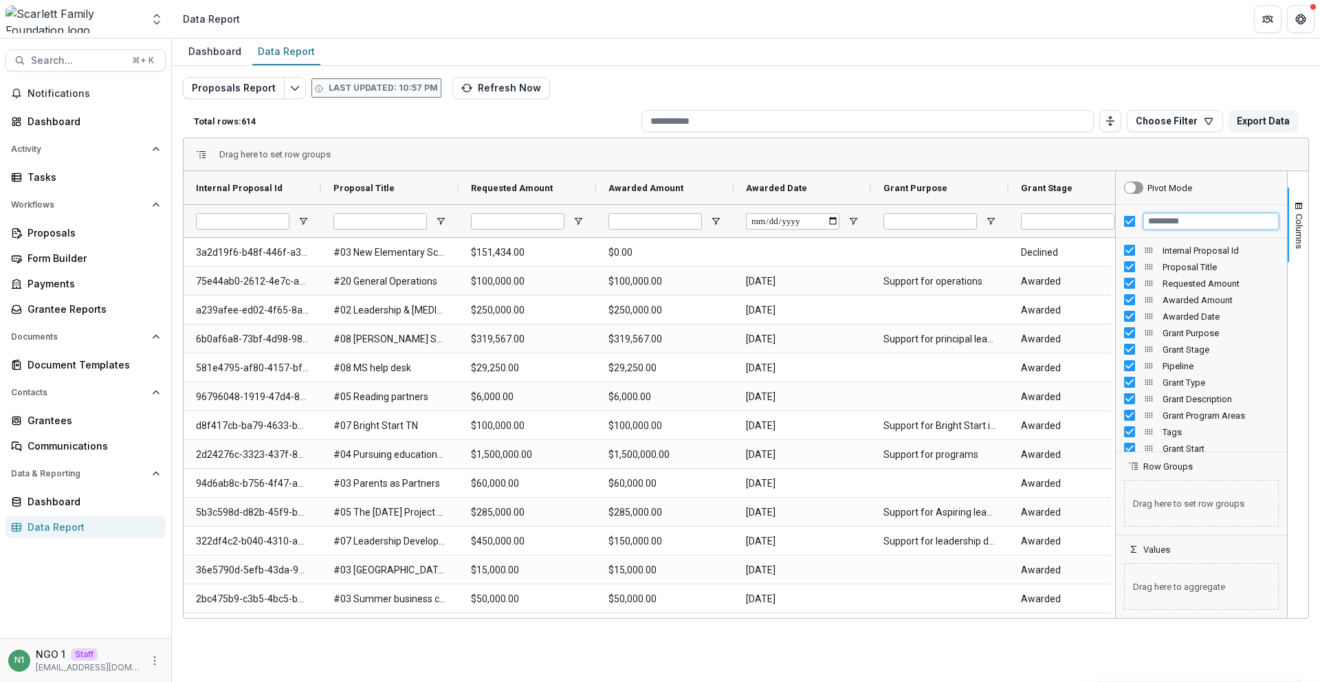
click at [1184, 218] on input "Filter Columns Input" at bounding box center [1210, 221] width 135 height 16
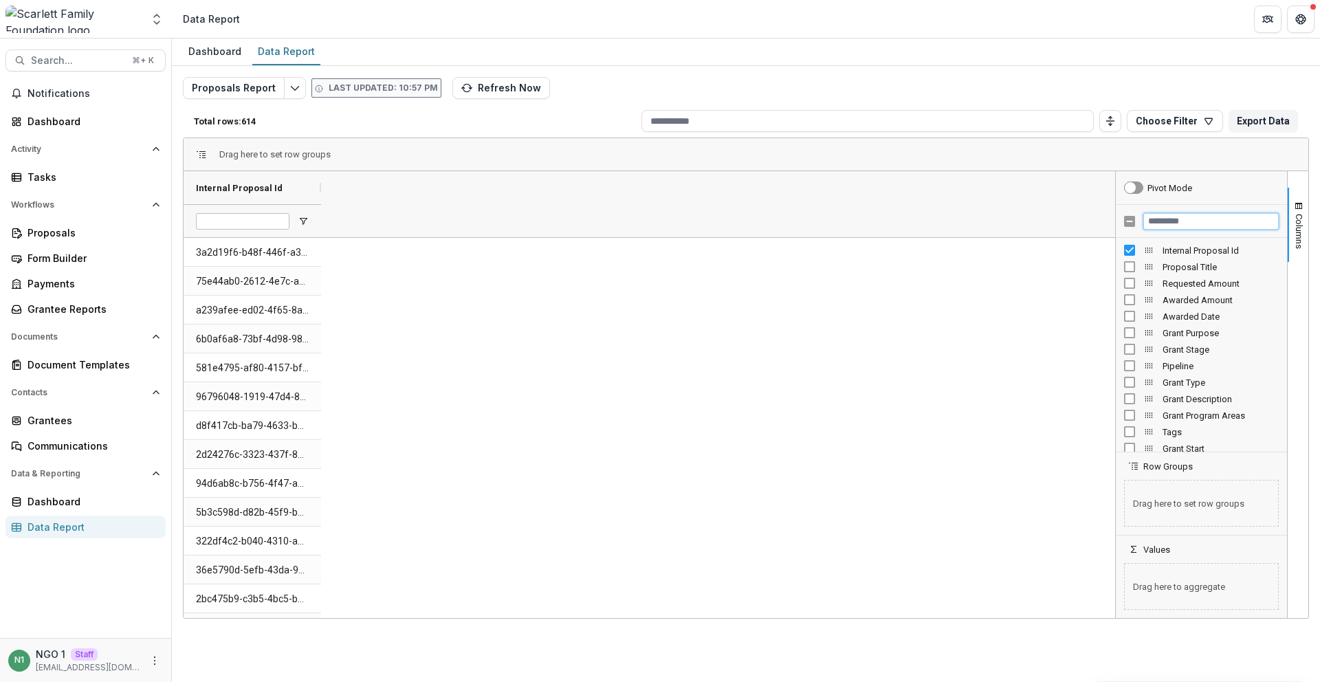
click at [1167, 215] on input "Filter Columns Input" at bounding box center [1210, 221] width 135 height 16
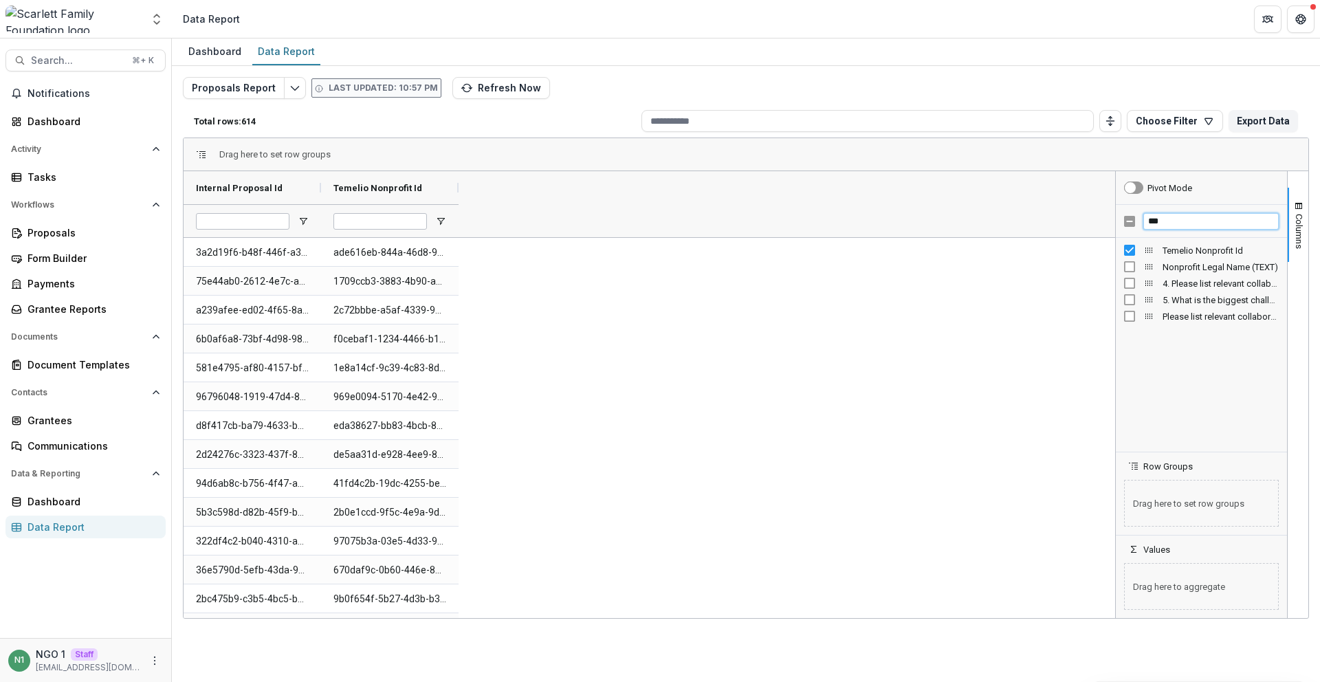
click at [1156, 223] on input "***" at bounding box center [1210, 221] width 135 height 16
type input "****"
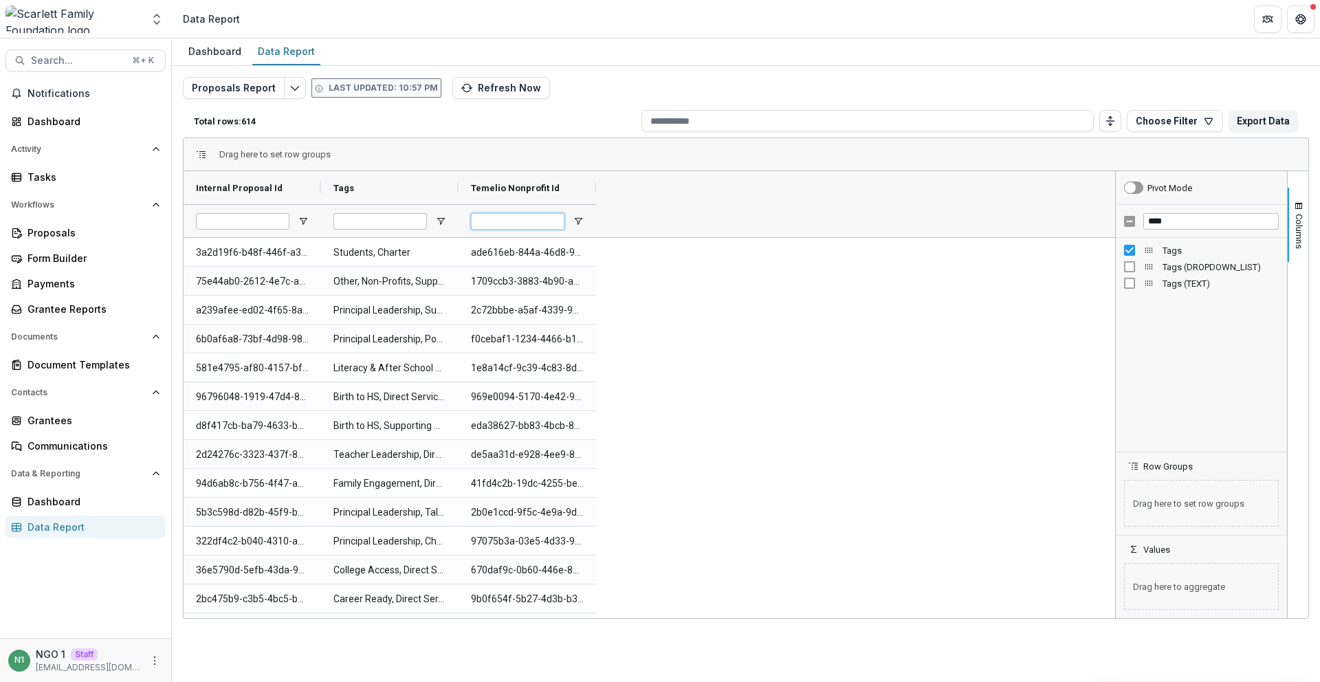
click at [510, 220] on input "Temelio Nonprofit Id Filter Input" at bounding box center [517, 221] width 93 height 16
paste input "**********"
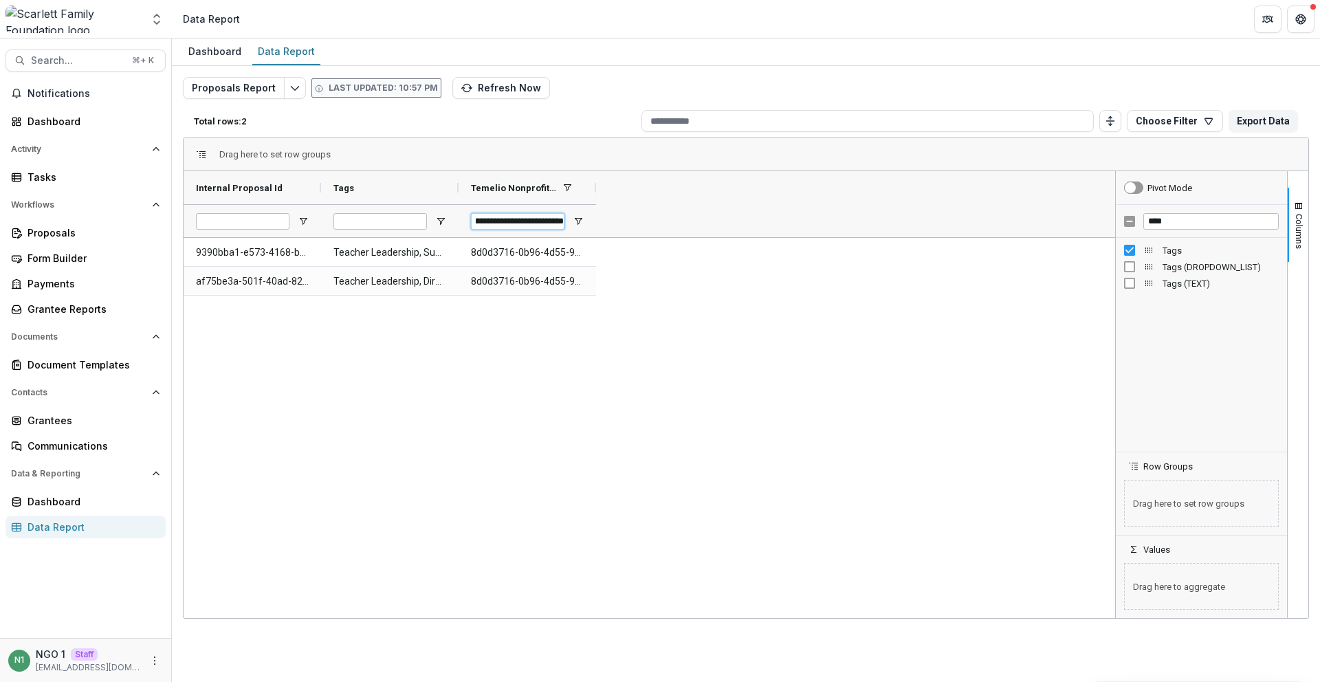
type input "**********"
click at [643, 246] on div "9390bba1-e573-4168-bbbf-11f2bcf17a8f Teacher Leadership, Supporting Organizatio…" at bounding box center [649, 428] width 931 height 380
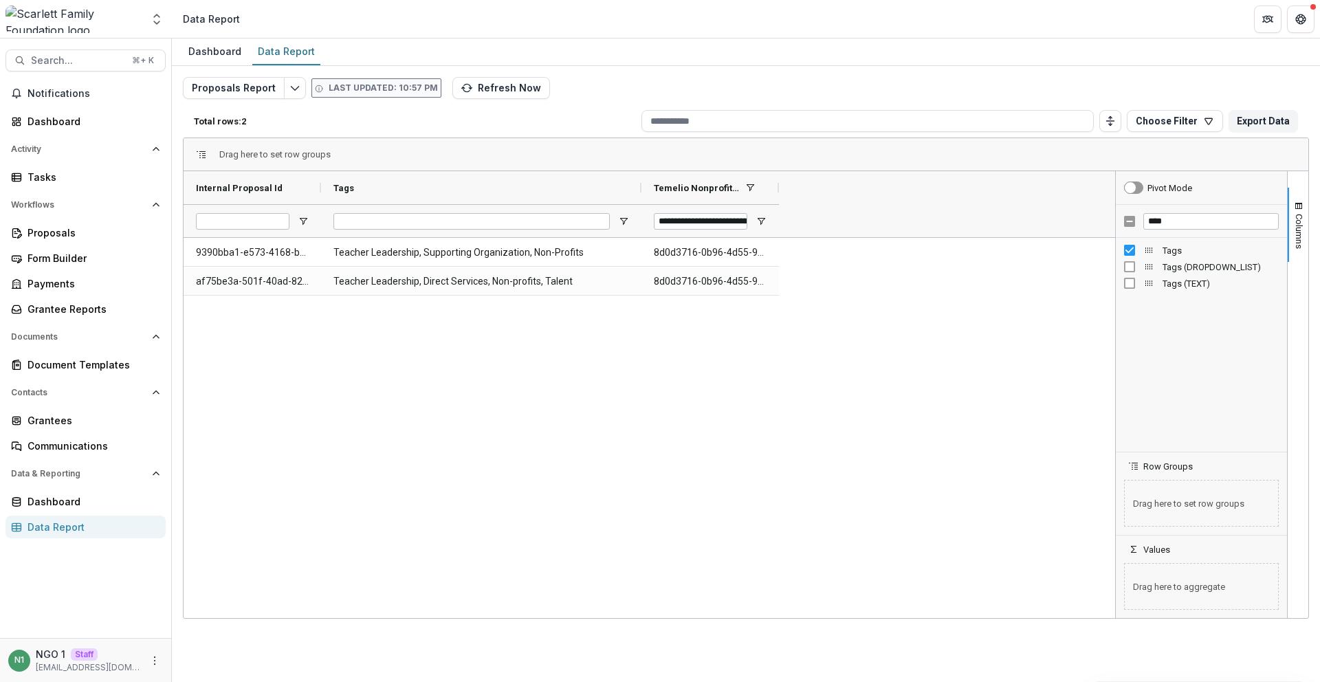
drag, startPoint x: 458, startPoint y: 184, endPoint x: 580, endPoint y: 268, distance: 148.3
click at [641, 205] on div "Internal Proposal Id Tags Temelio Nonprofit Id" at bounding box center [481, 204] width 595 height 66
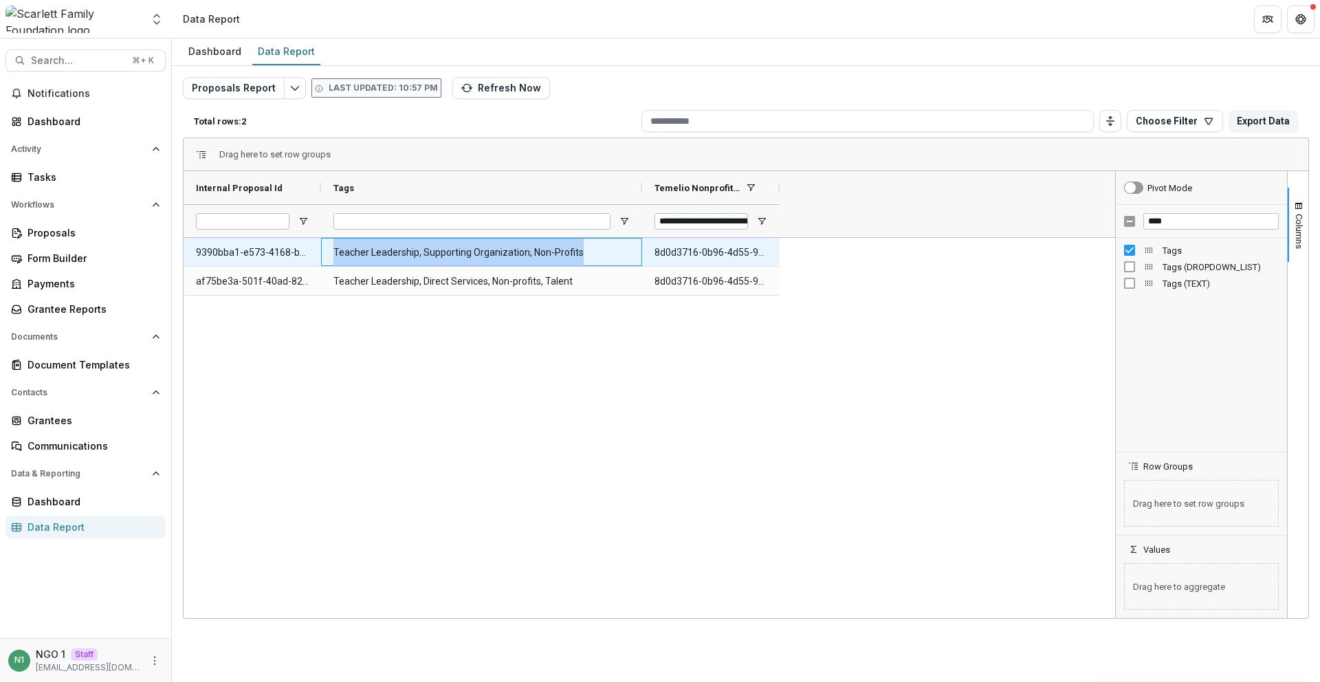
drag, startPoint x: 607, startPoint y: 250, endPoint x: 335, endPoint y: 256, distance: 272.3
click at [335, 256] on Tags-919 "Teacher Leadership, Supporting Organization, Non-Profits" at bounding box center [481, 253] width 296 height 28
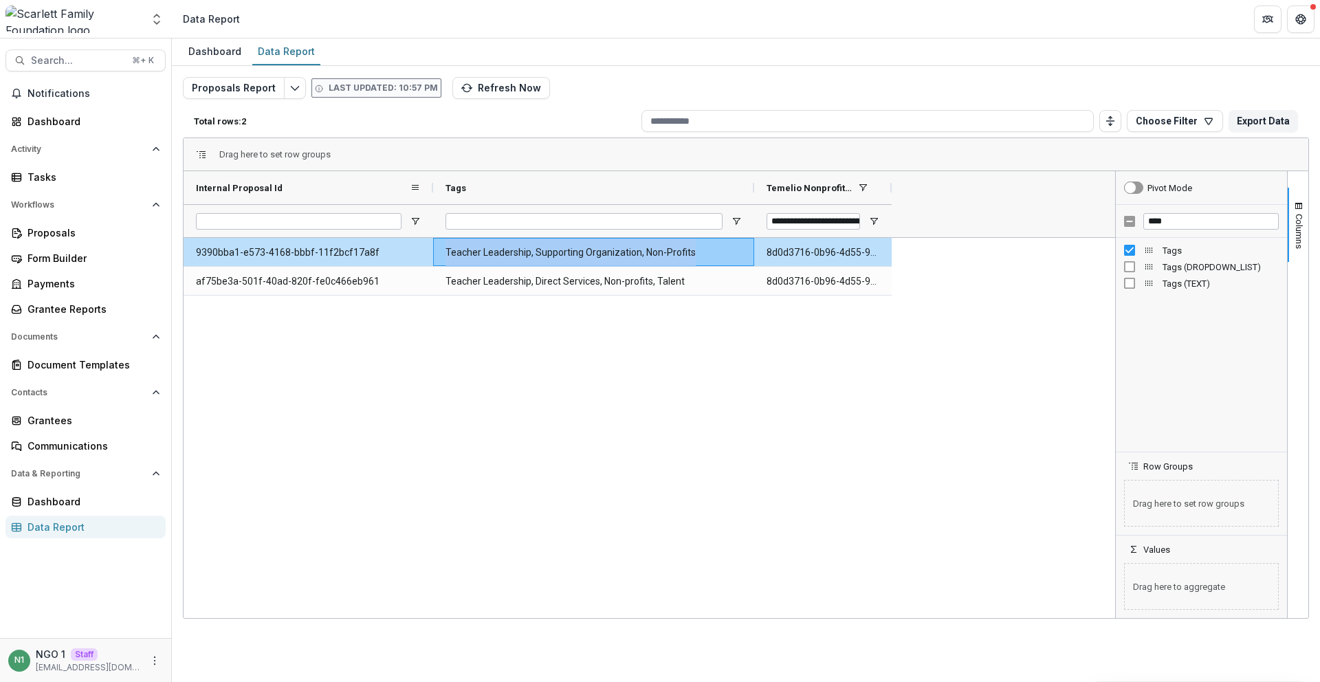
drag, startPoint x: 319, startPoint y: 186, endPoint x: 427, endPoint y: 195, distance: 108.2
click at [430, 192] on div at bounding box center [432, 187] width 5 height 33
click at [495, 261] on Tags-919 "Teacher Leadership, Supporting Organization, Non-Profits" at bounding box center [591, 253] width 296 height 28
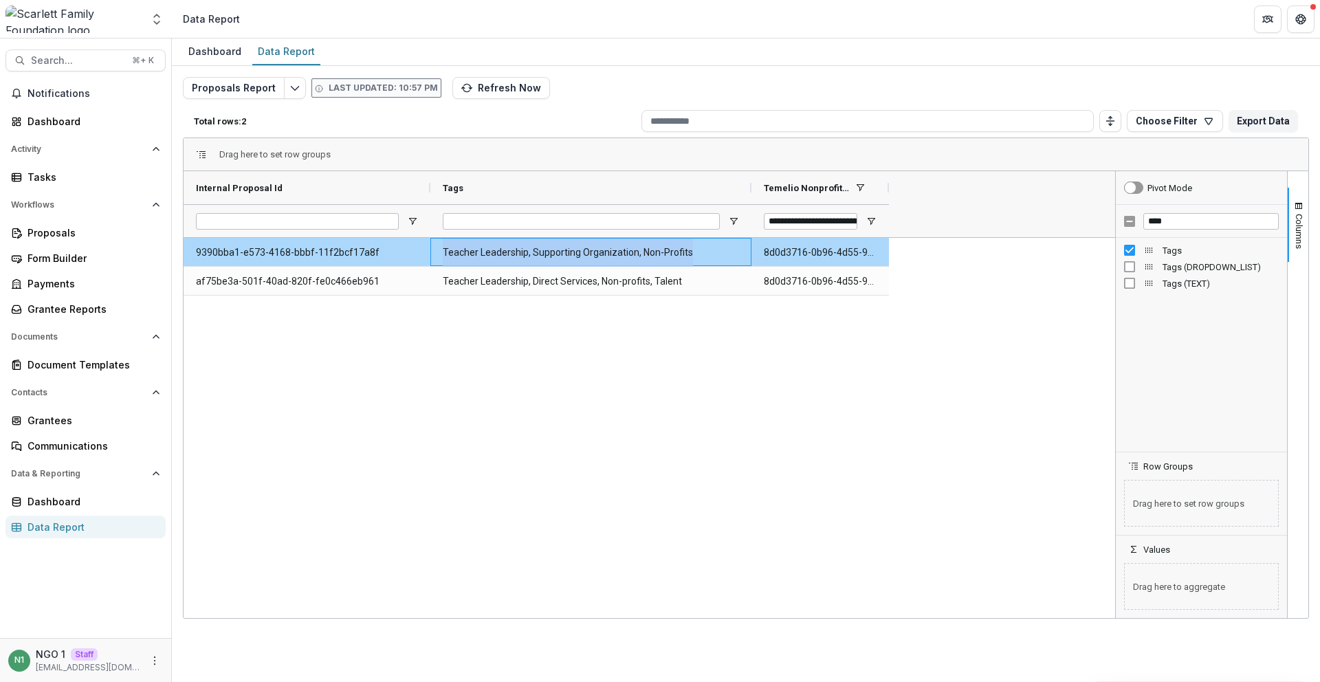
click at [495, 261] on Tags-919 "Teacher Leadership, Supporting Organization, Non-Profits" at bounding box center [591, 253] width 296 height 28
